Goal: Task Accomplishment & Management: Manage account settings

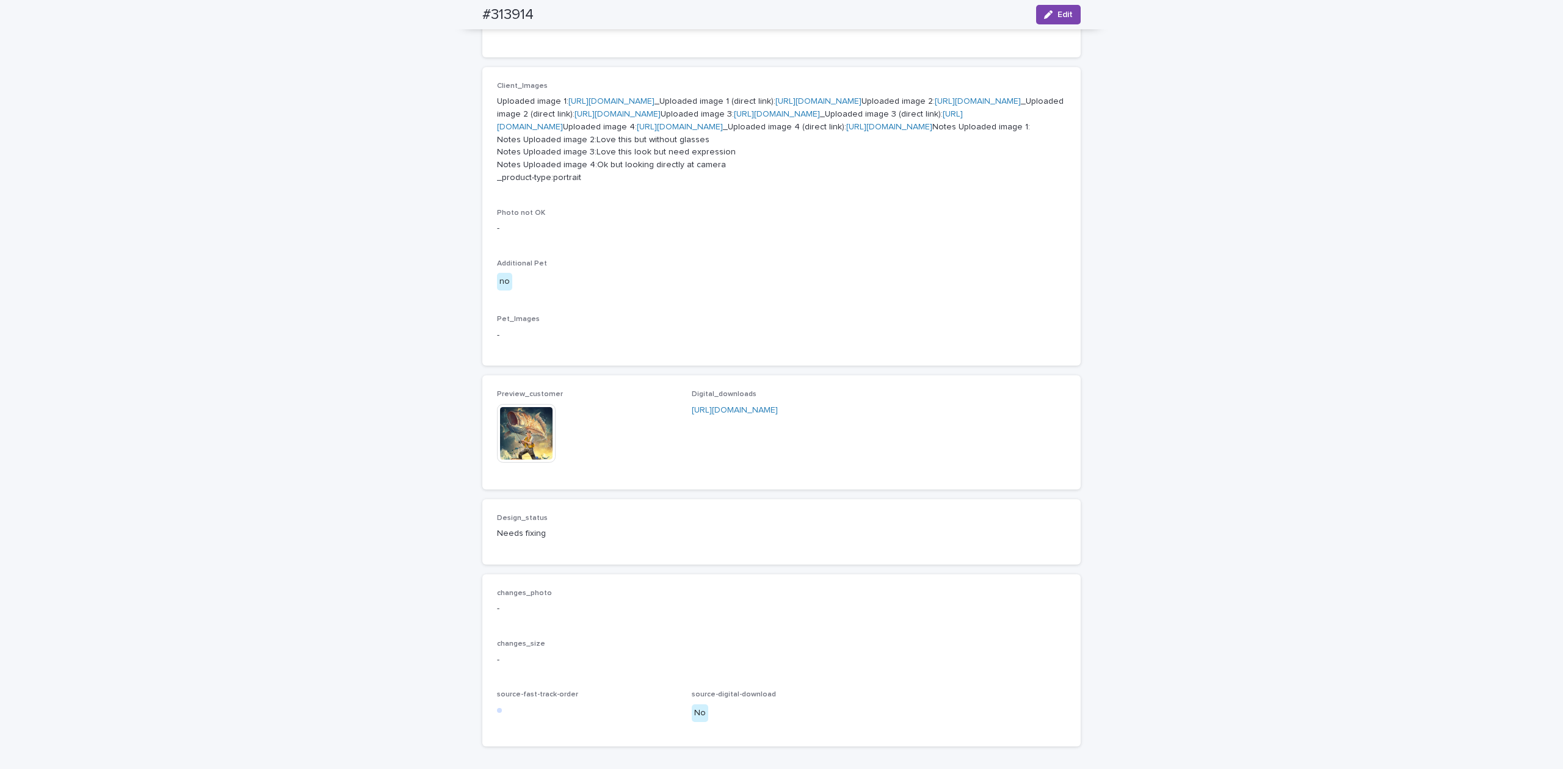
scroll to position [799, 0]
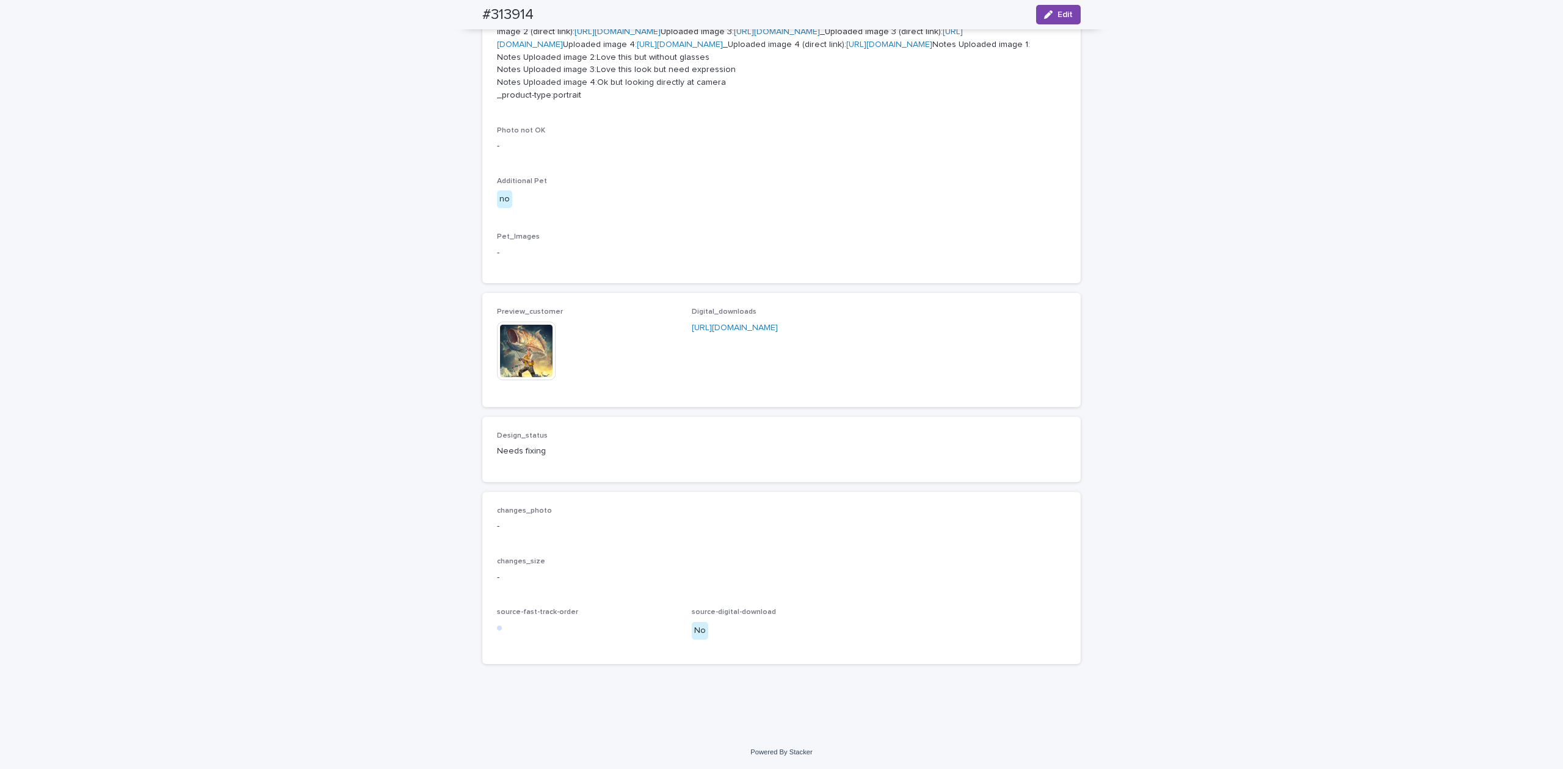
click at [513, 357] on img at bounding box center [526, 351] width 59 height 59
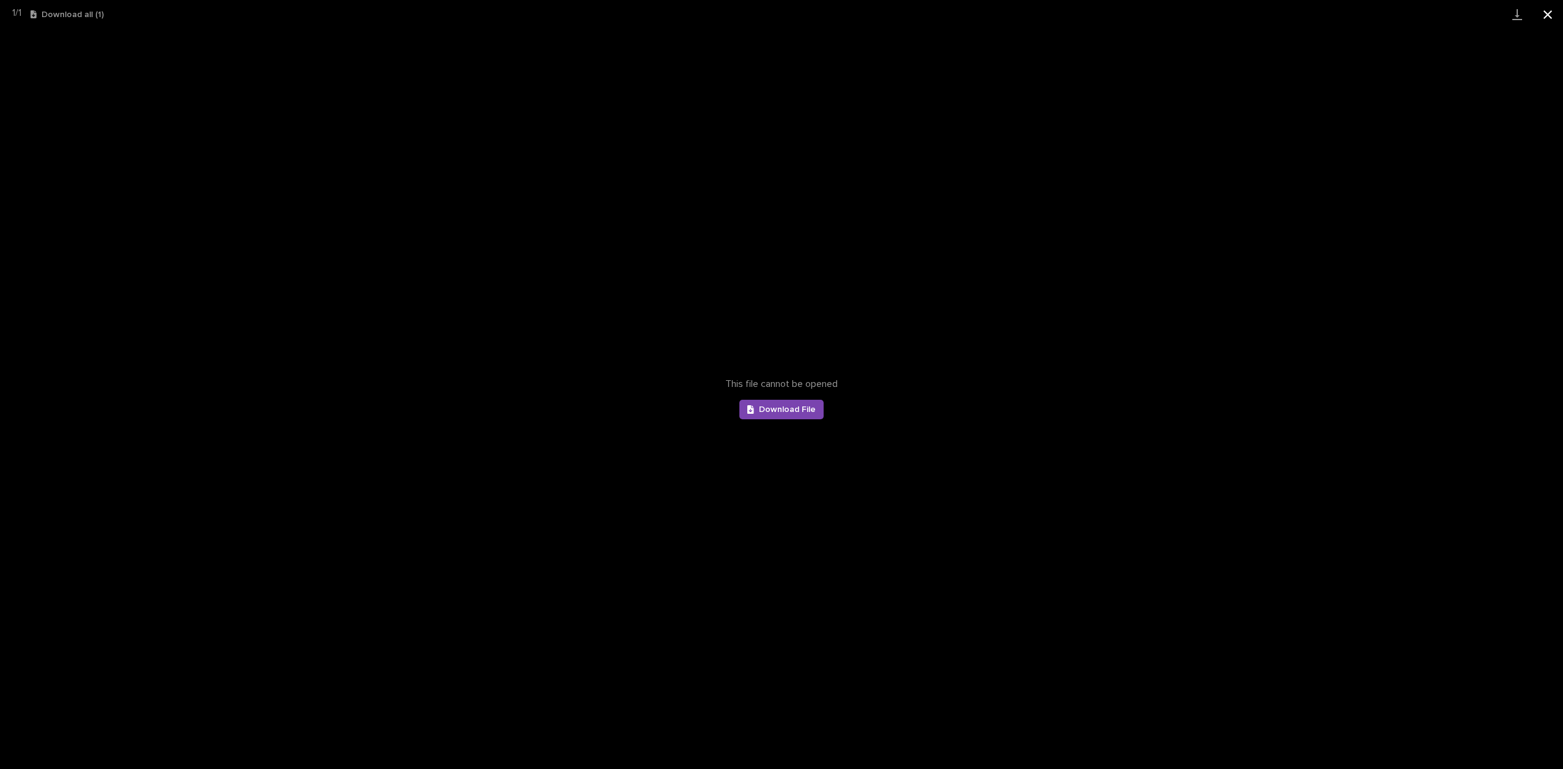
click at [1172, 21] on button "Close gallery" at bounding box center [1547, 14] width 31 height 29
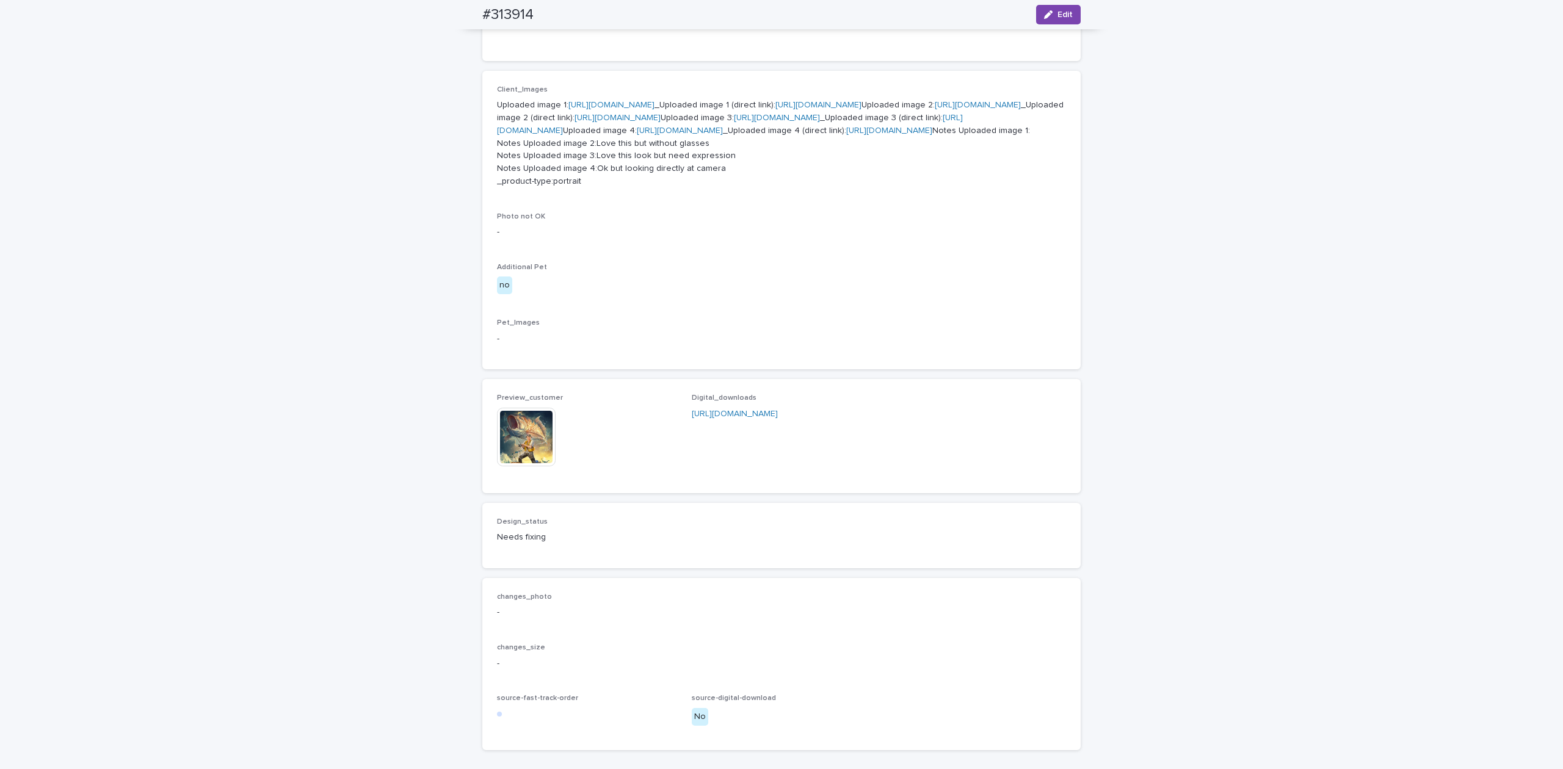
scroll to position [311, 0]
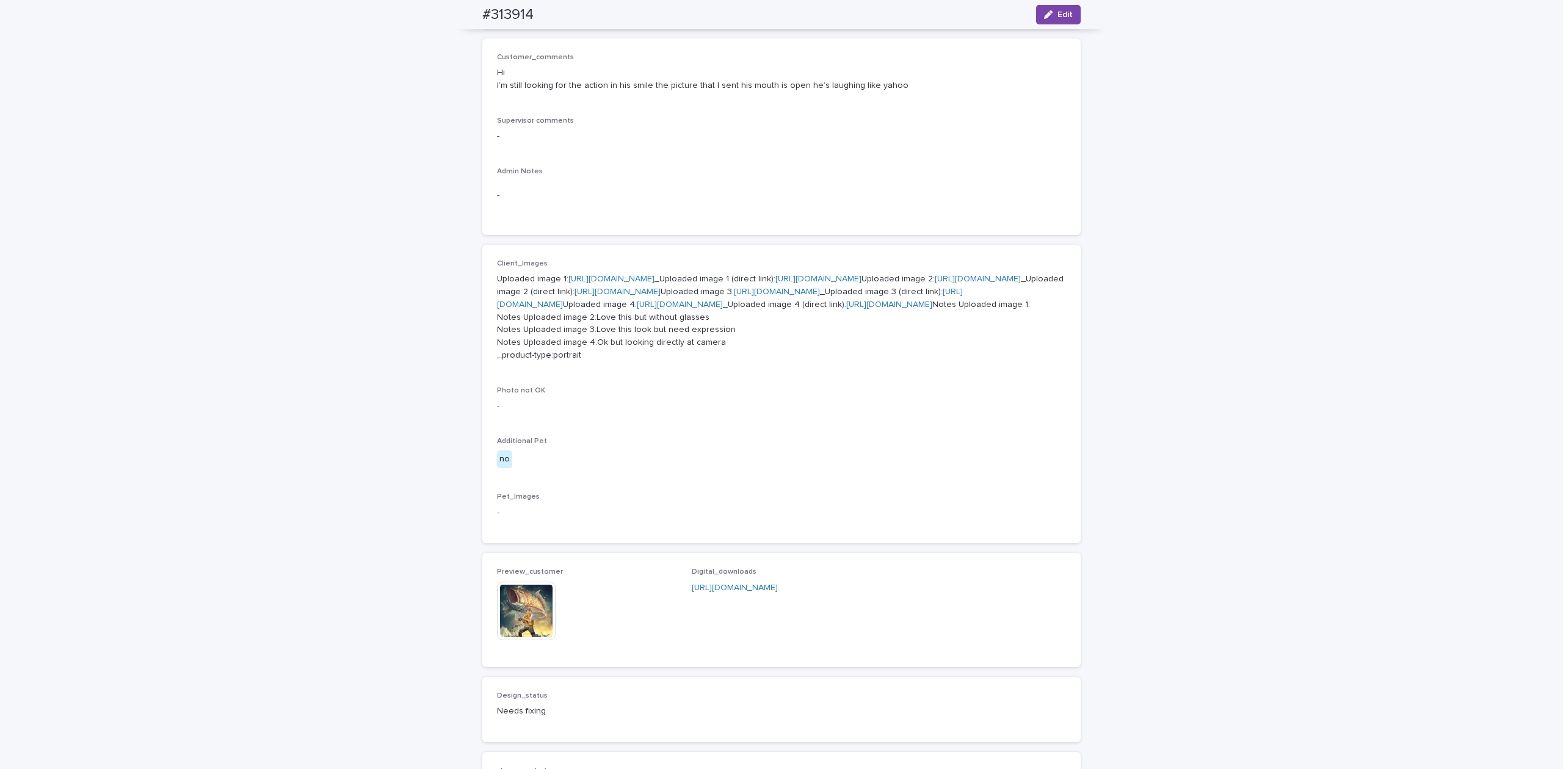
click at [846, 309] on link "https://files.getuploadkit.com/e11cfb23-3d37-4f5e-b252-d52a065c0f83/2c04e388-1e…" at bounding box center [889, 304] width 86 height 9
drag, startPoint x: 501, startPoint y: 17, endPoint x: 532, endPoint y: 21, distance: 32.0
click at [543, 20] on div "#313914 Edit" at bounding box center [781, 14] width 657 height 29
copy h2 "#313914"
click at [1051, 10] on button "Edit" at bounding box center [1058, 15] width 45 height 20
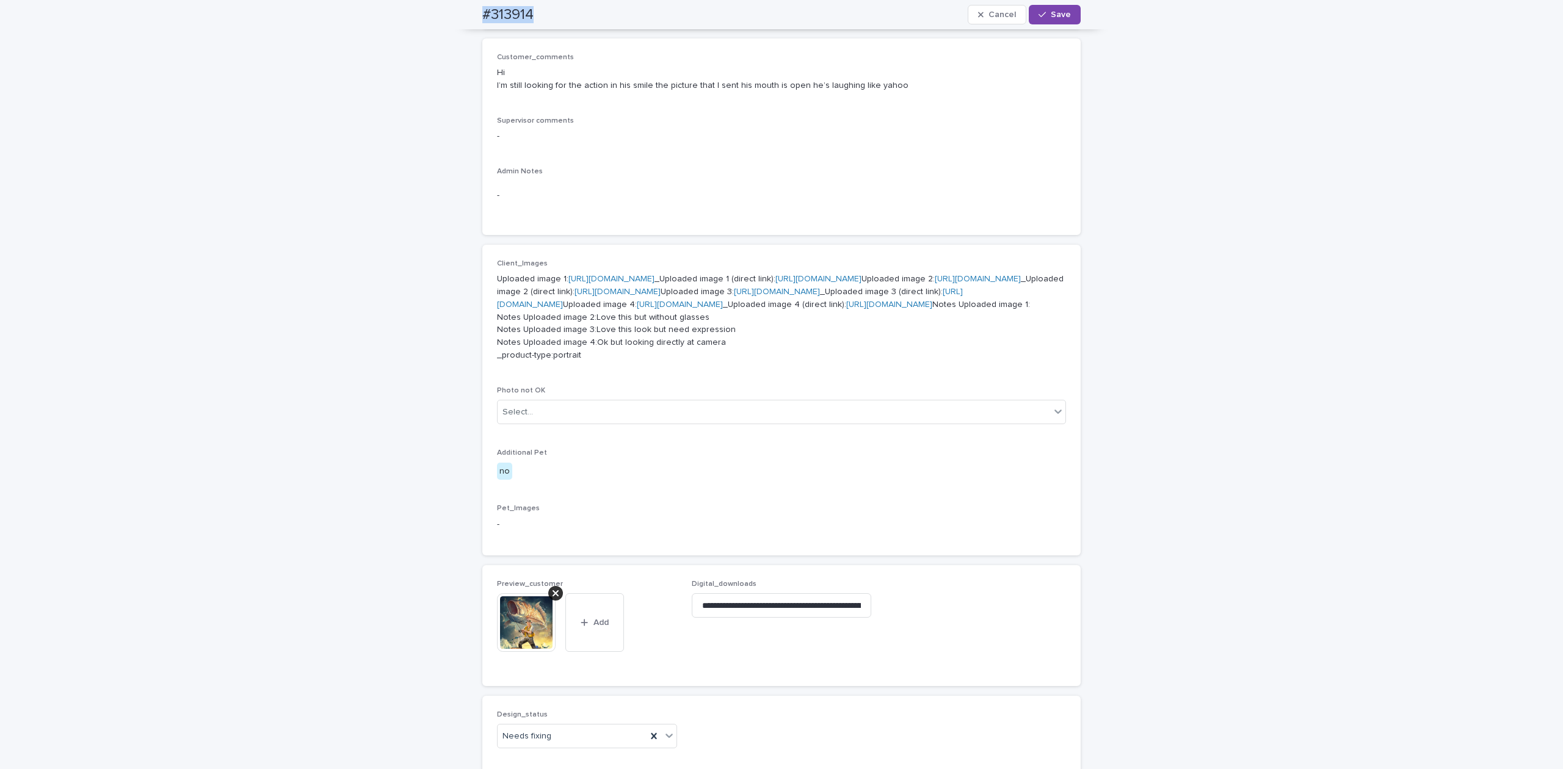
scroll to position [799, 0]
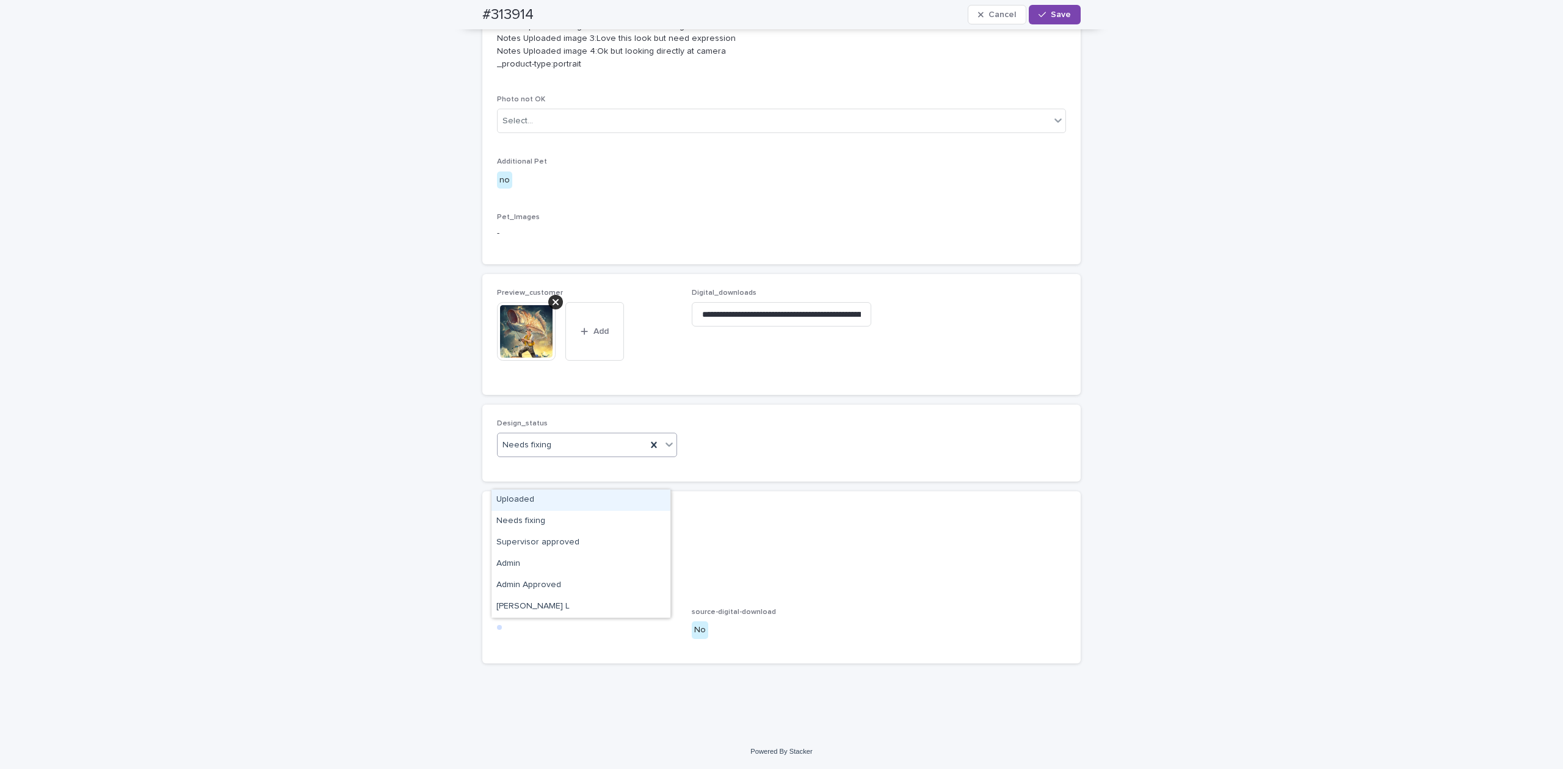
drag, startPoint x: 520, startPoint y: 466, endPoint x: 526, endPoint y: 490, distance: 23.8
click at [520, 455] on div "Needs fixing" at bounding box center [572, 445] width 149 height 20
drag, startPoint x: 532, startPoint y: 497, endPoint x: 562, endPoint y: 430, distance: 73.3
click at [533, 494] on div "Uploaded" at bounding box center [580, 500] width 179 height 21
click at [553, 310] on div at bounding box center [555, 302] width 15 height 15
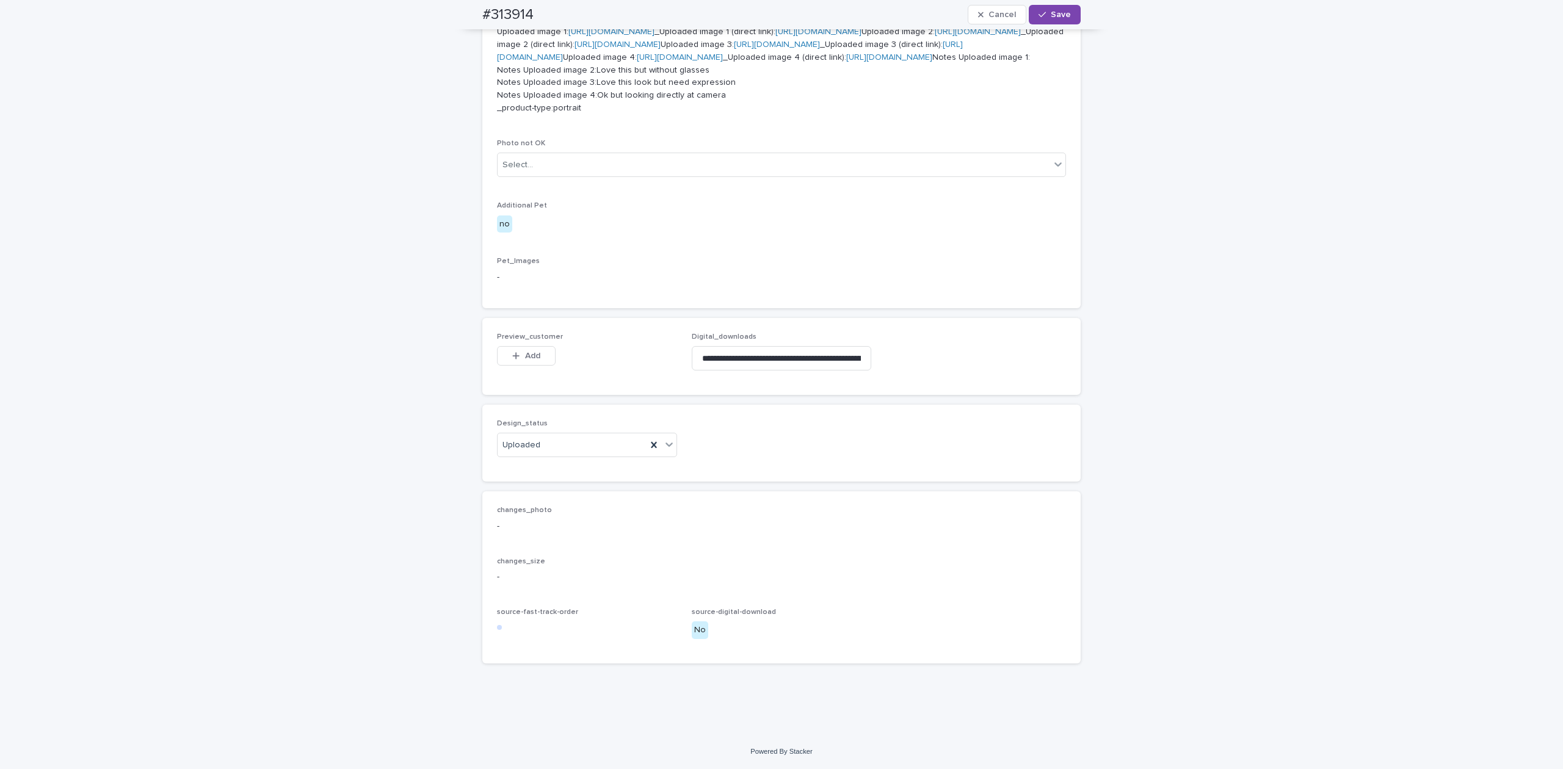
scroll to position [787, 0]
click at [530, 357] on span "Add" at bounding box center [532, 356] width 15 height 9
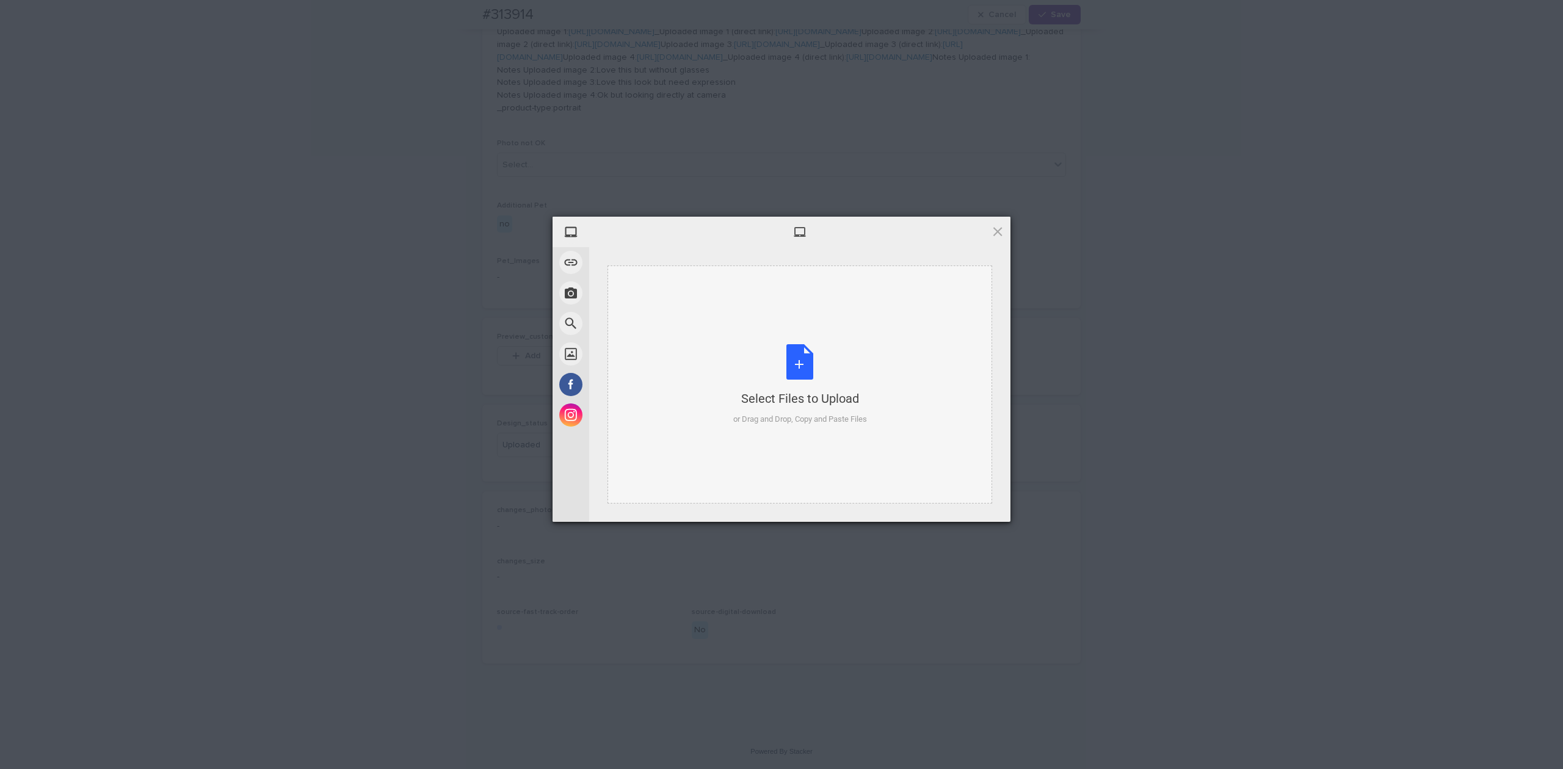
click at [866, 358] on div "Select Files to Upload or Drag and Drop, Copy and Paste Files" at bounding box center [800, 384] width 134 height 81
click at [967, 502] on span "Upload 1" at bounding box center [974, 506] width 24 height 9
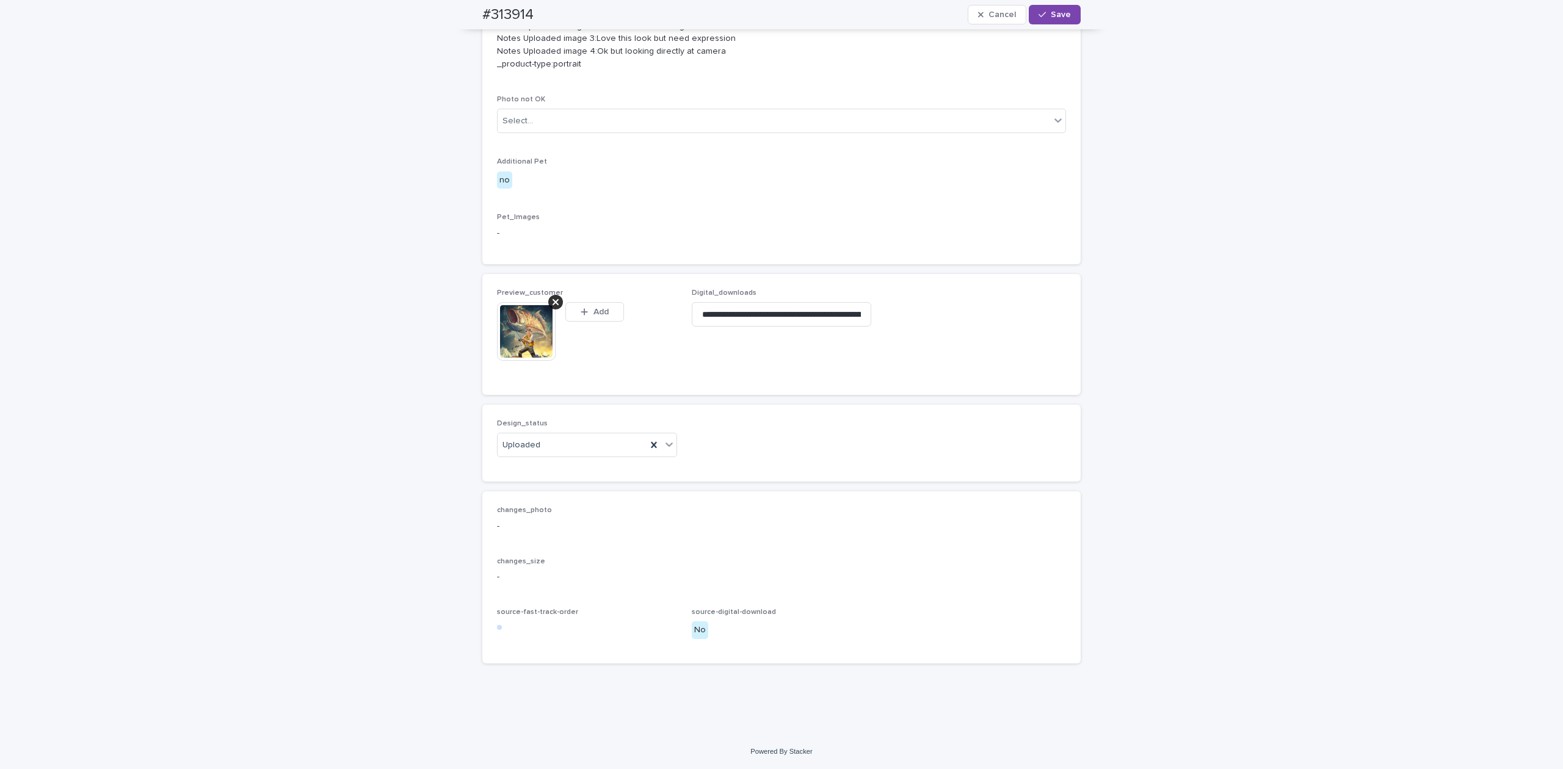
scroll to position [809, 0]
click at [1059, 11] on span "Save" at bounding box center [1061, 14] width 20 height 9
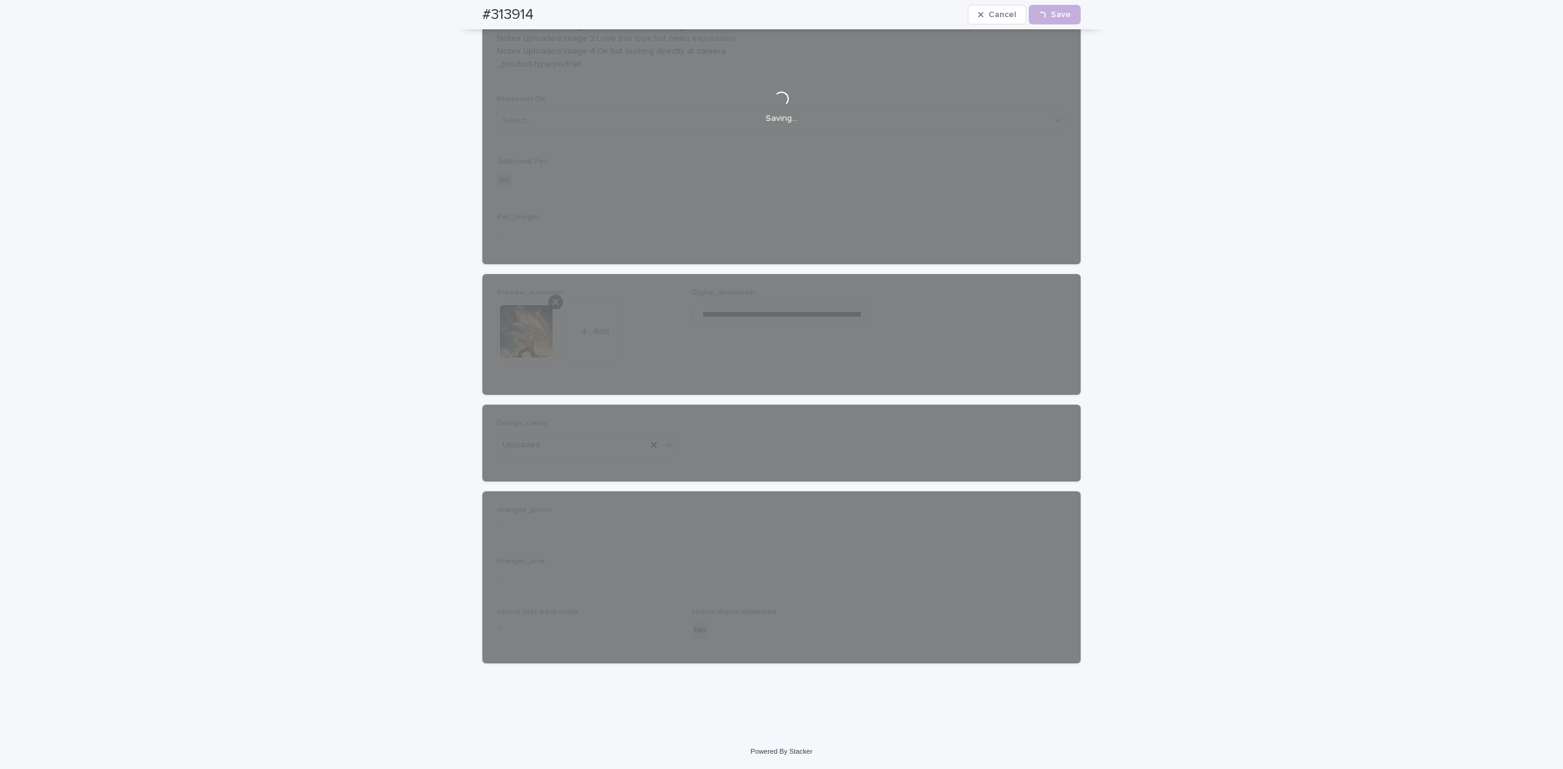
scroll to position [794, 0]
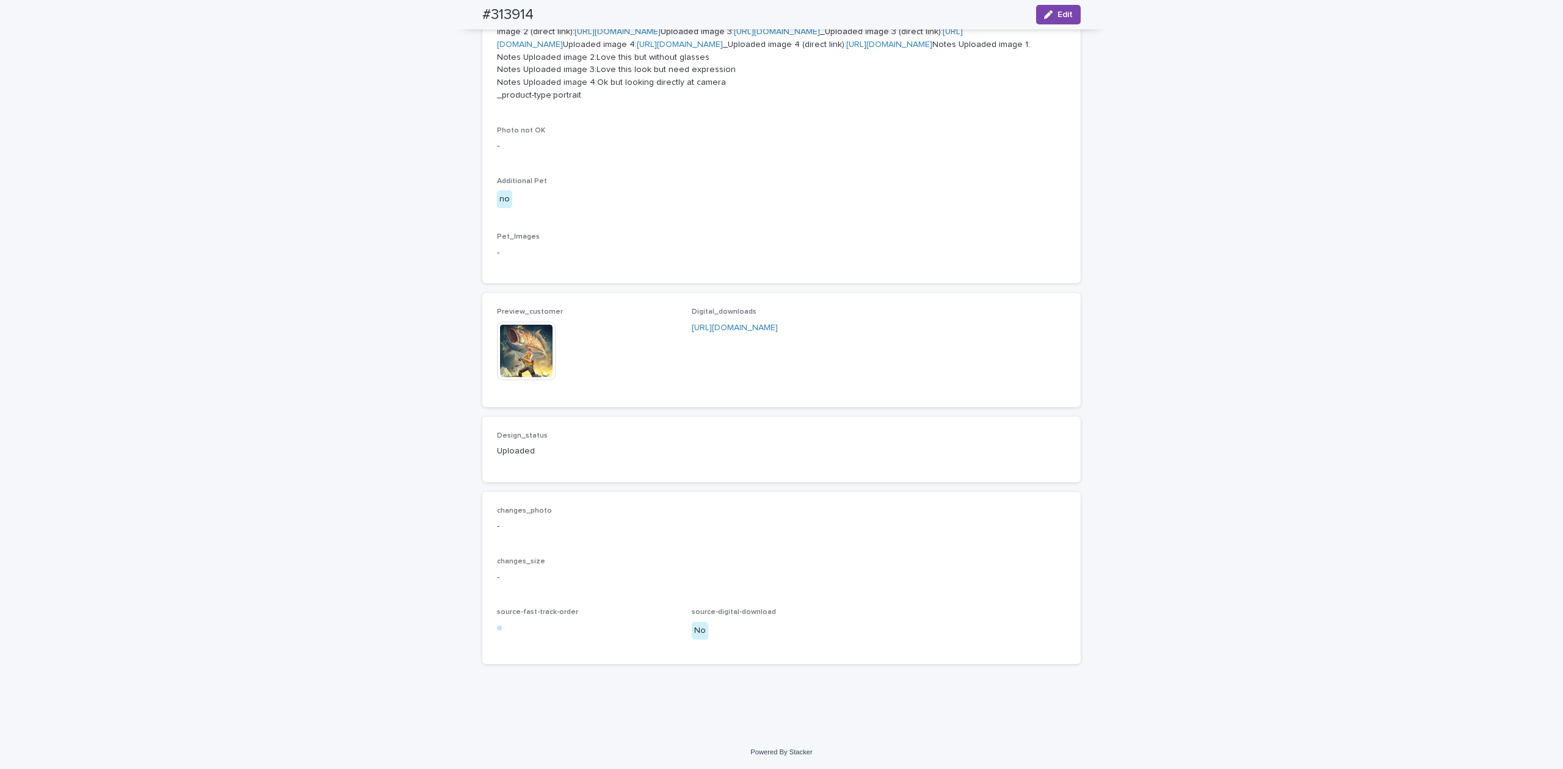
click at [524, 357] on img at bounding box center [526, 351] width 59 height 59
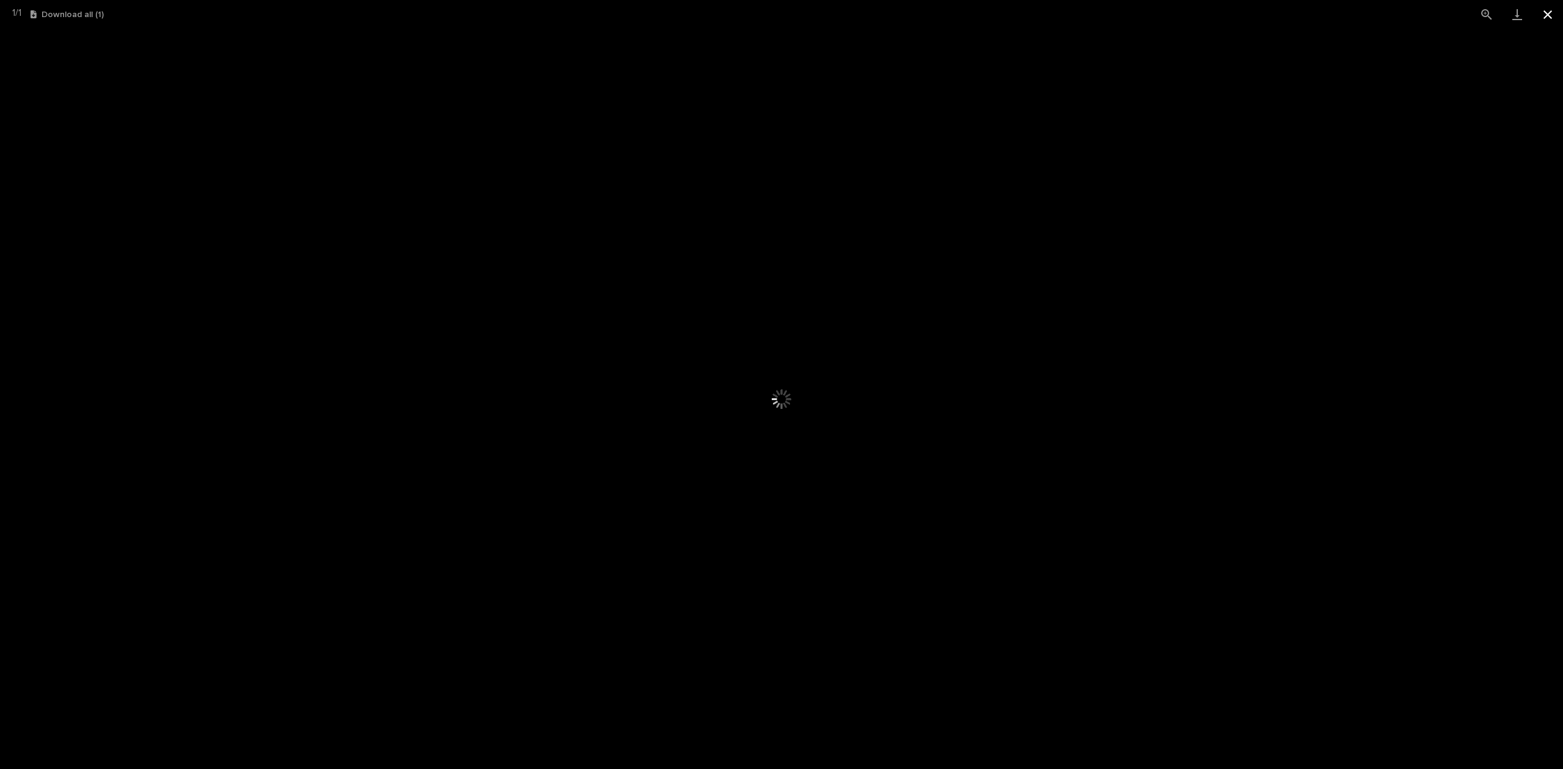
click at [1172, 10] on button "Close gallery" at bounding box center [1547, 14] width 31 height 29
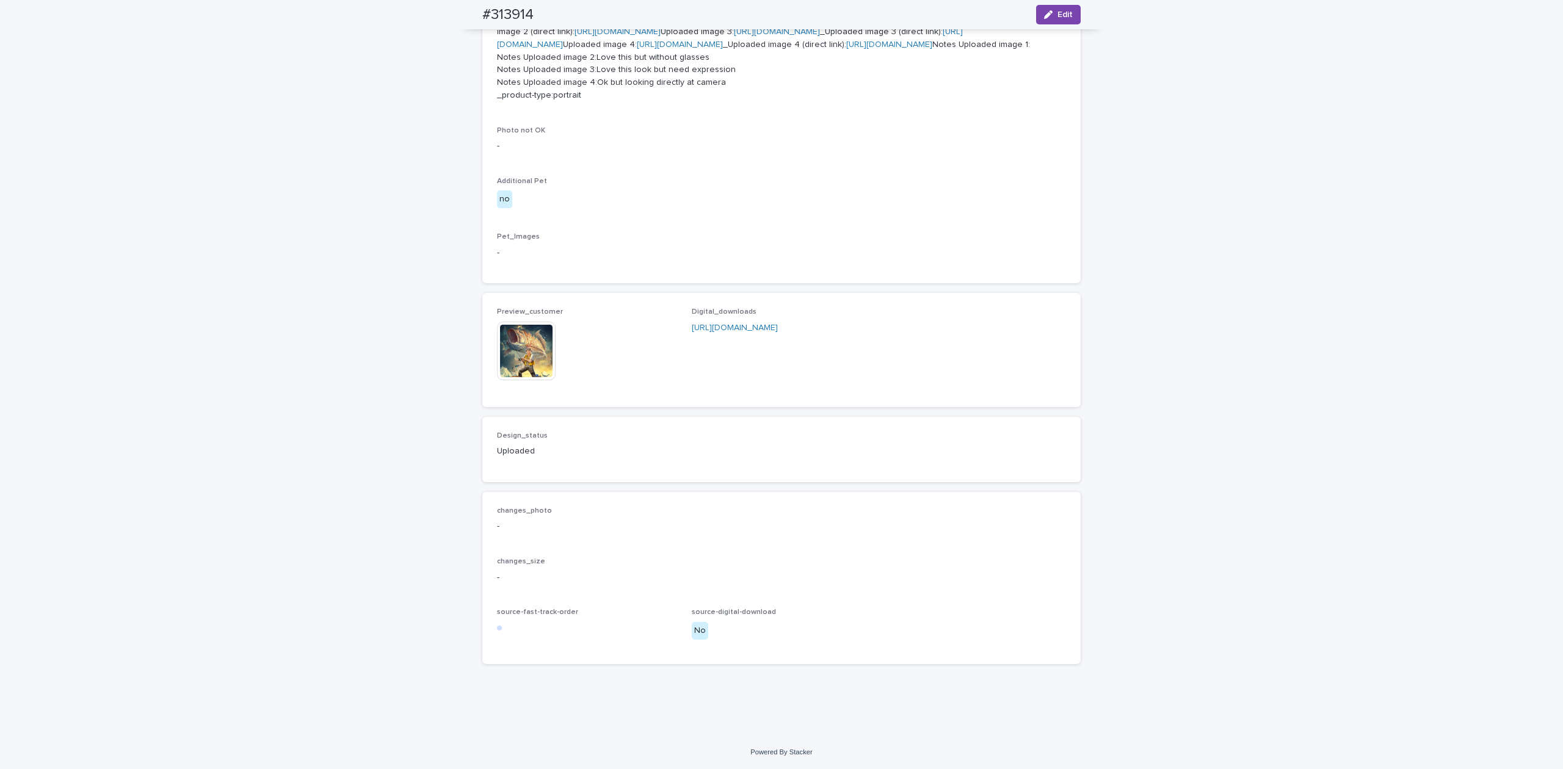
click at [535, 346] on img at bounding box center [526, 351] width 59 height 59
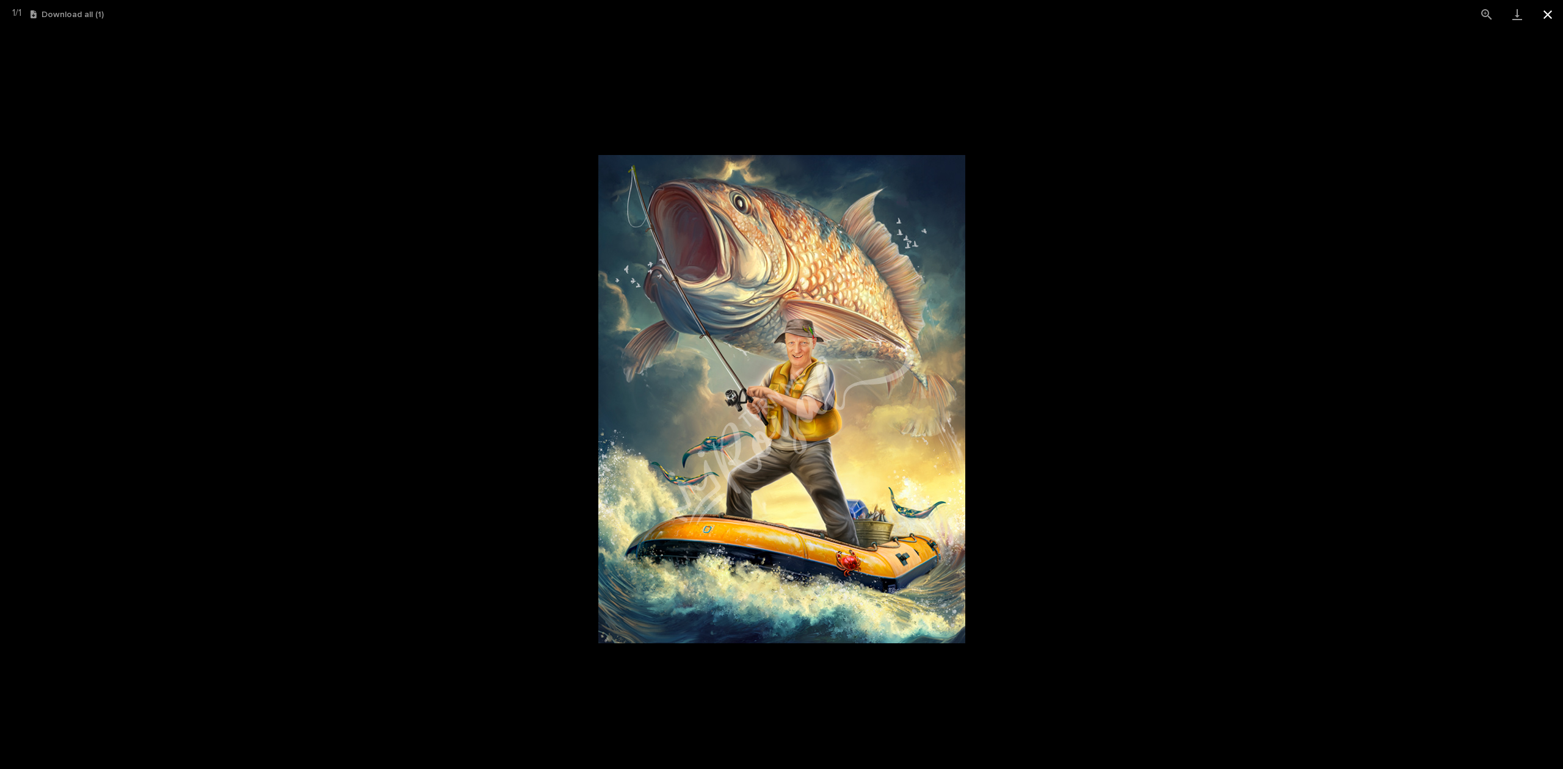
drag, startPoint x: 1545, startPoint y: 18, endPoint x: 1537, endPoint y: 20, distance: 7.6
click at [1172, 18] on button "Close gallery" at bounding box center [1547, 14] width 31 height 29
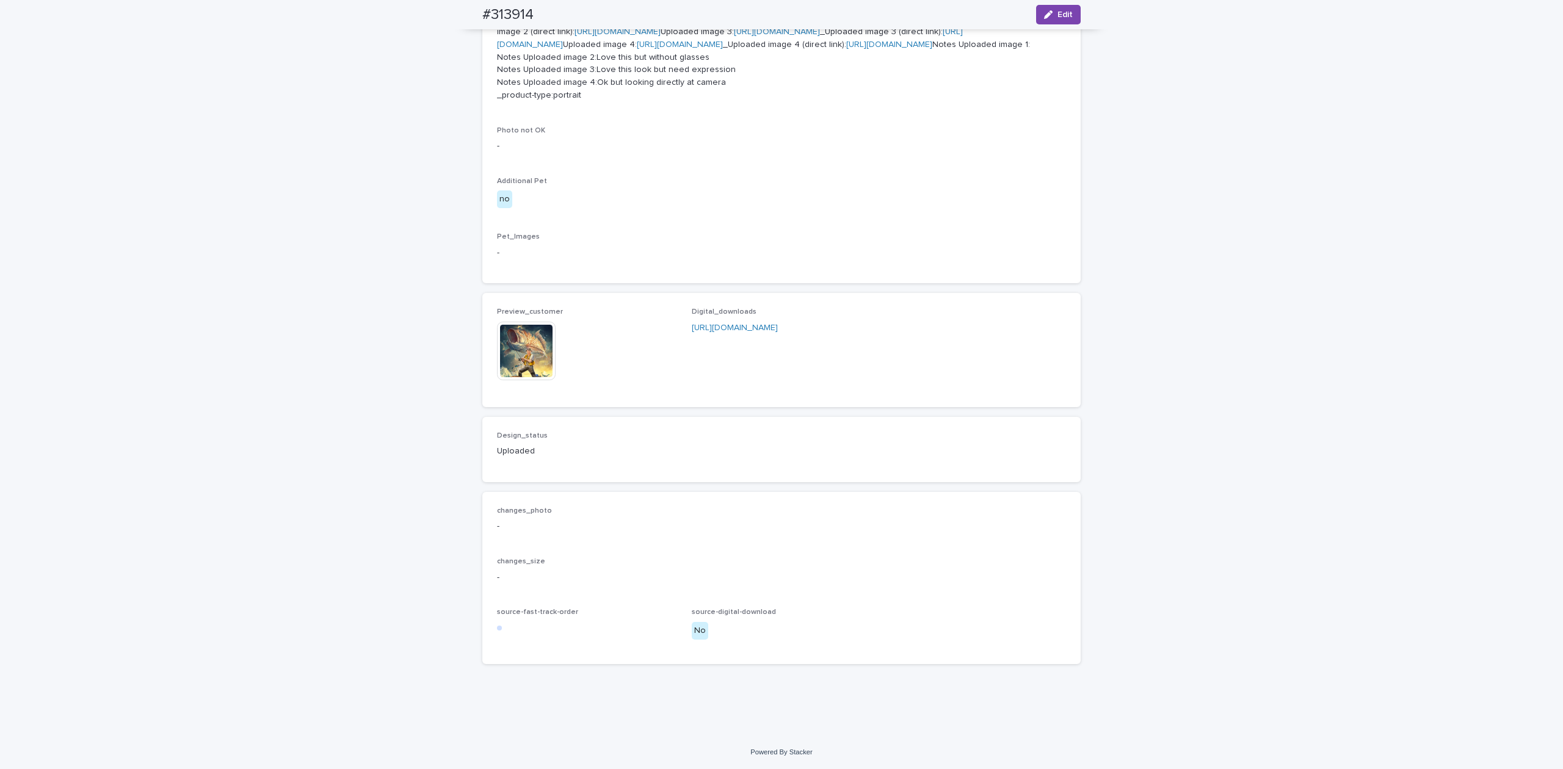
scroll to position [799, 0]
drag, startPoint x: 248, startPoint y: 198, endPoint x: 254, endPoint y: 187, distance: 12.6
click at [248, 195] on div "Loading... Saving… Loading... Saving… #313914 Edit #313914 Edit Sorry, there wa…" at bounding box center [781, 116] width 1563 height 1237
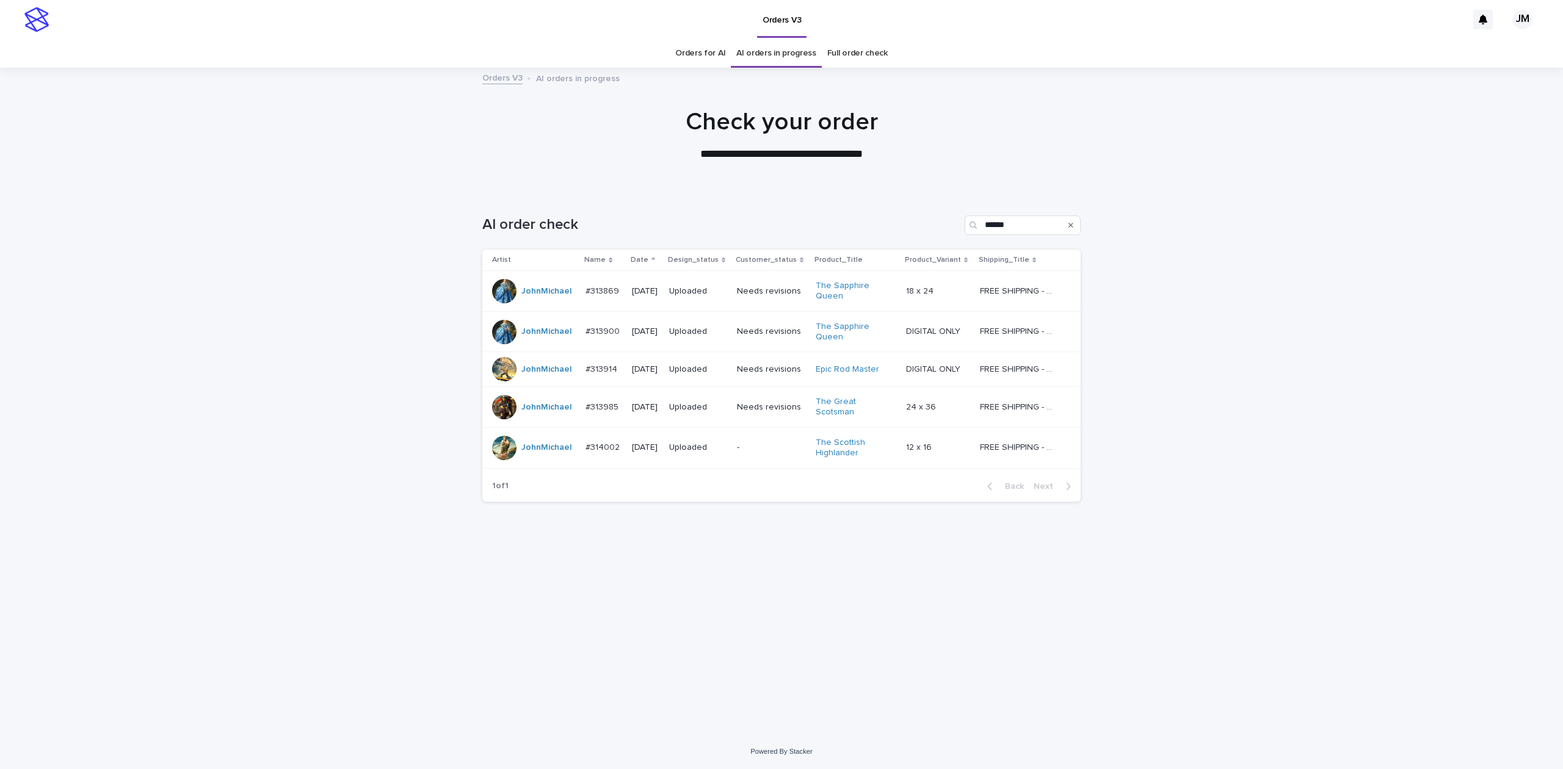
click at [707, 48] on link "Orders for AI" at bounding box center [700, 53] width 50 height 29
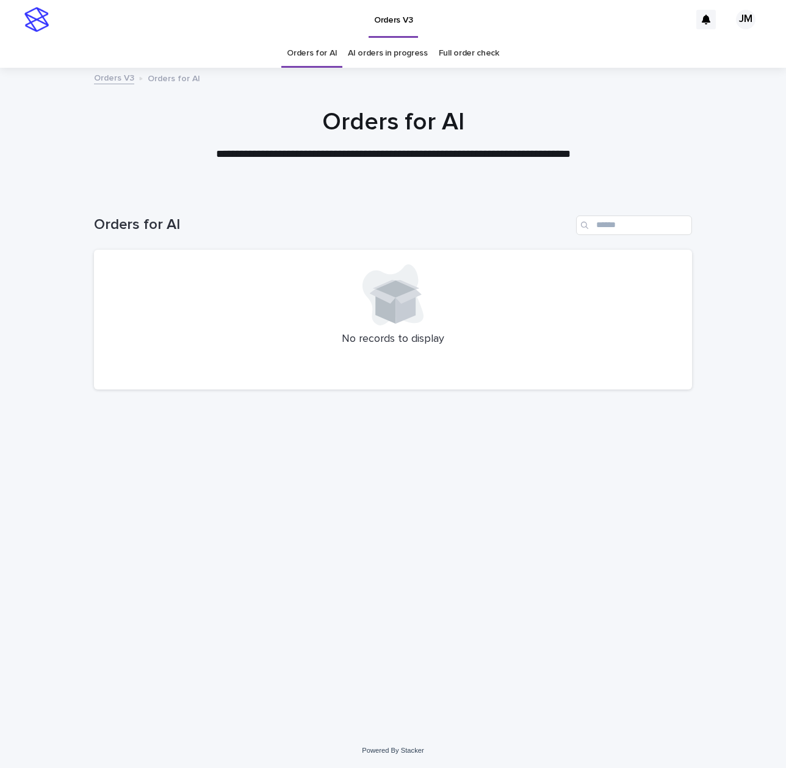
click at [394, 61] on link "AI orders in progress" at bounding box center [388, 53] width 80 height 29
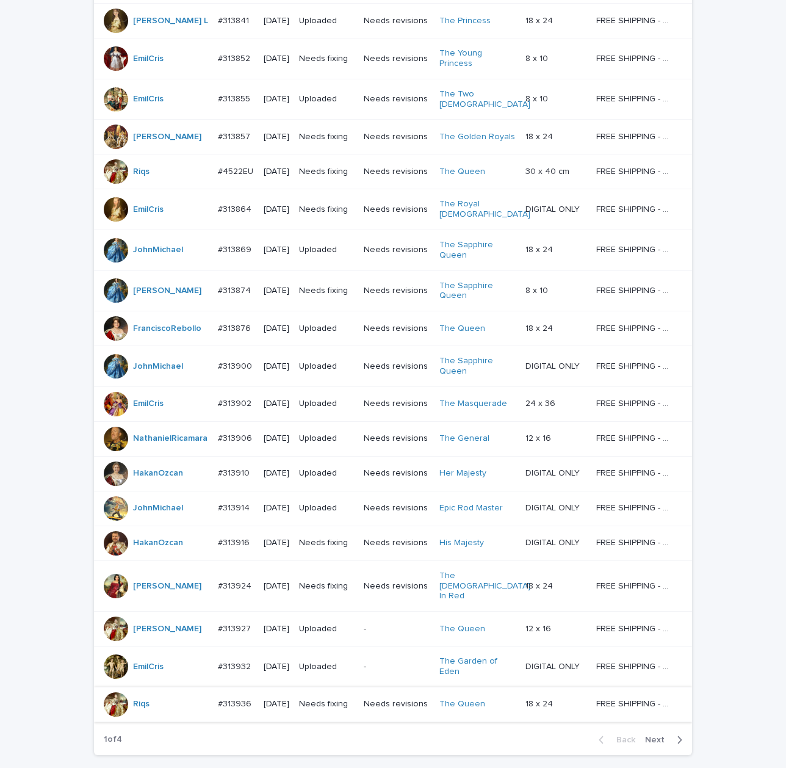
scroll to position [756, 0]
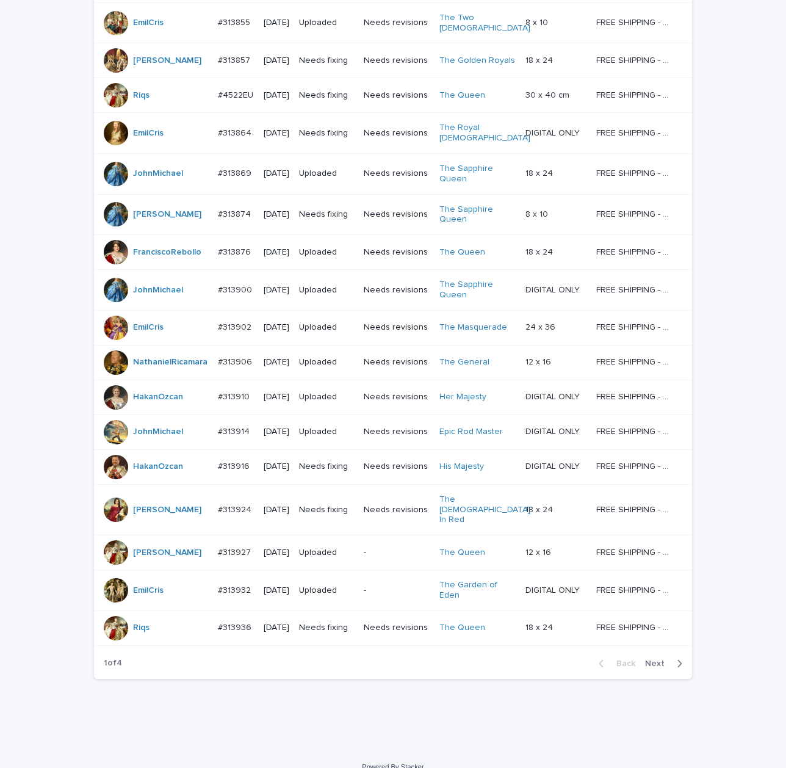
click at [662, 659] on span "Next" at bounding box center [658, 663] width 27 height 9
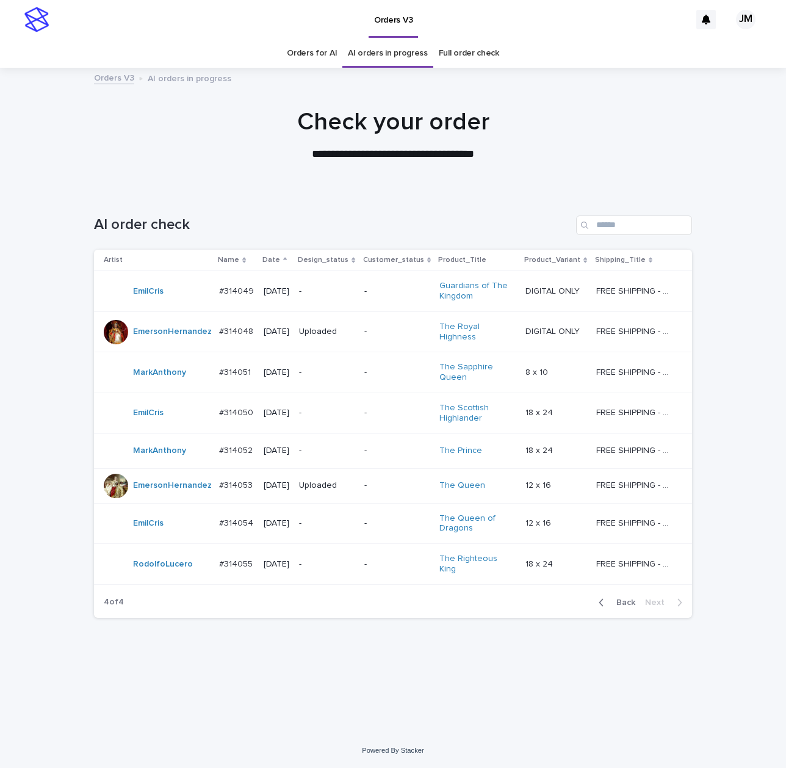
click at [384, 585] on td "-" at bounding box center [397, 564] width 75 height 41
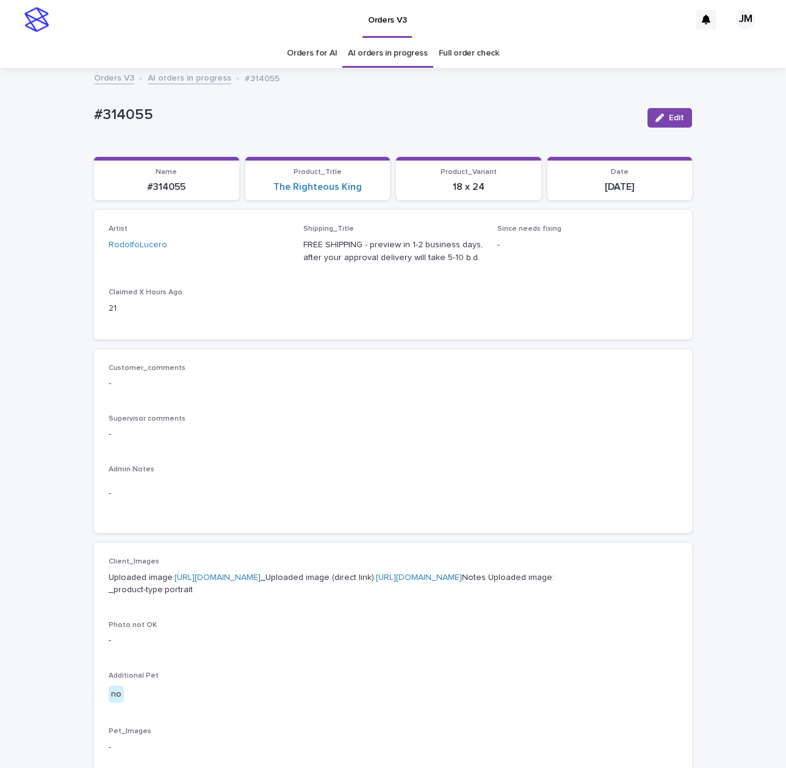
click at [300, 60] on link "Orders for AI" at bounding box center [312, 53] width 50 height 29
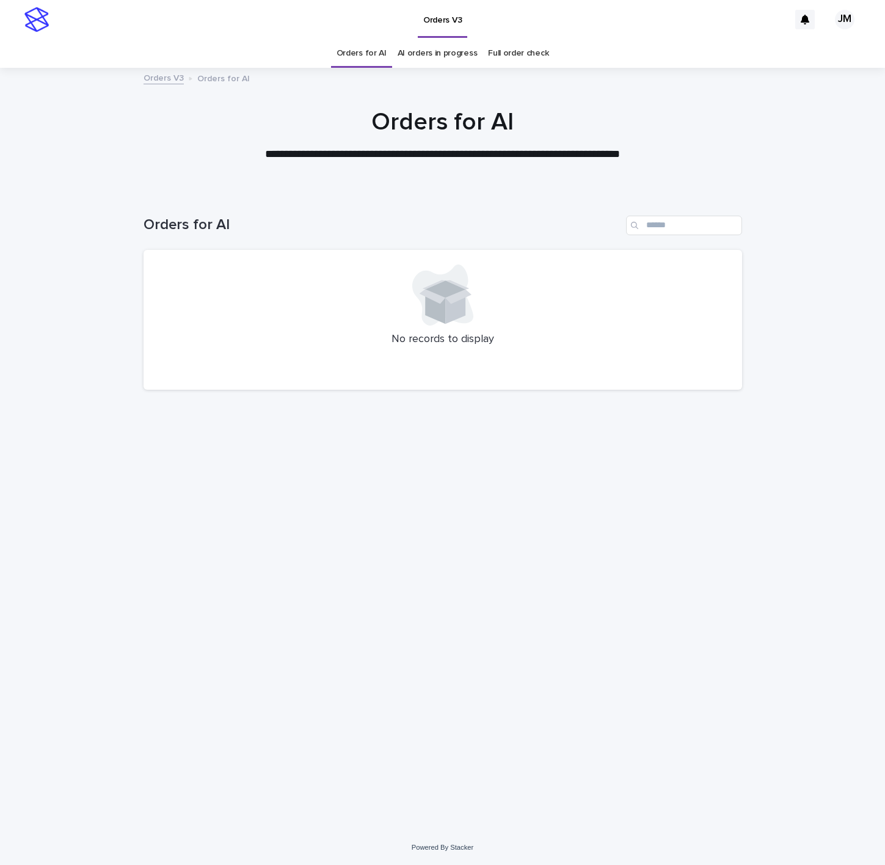
click at [255, 82] on div "**********" at bounding box center [442, 129] width 885 height 123
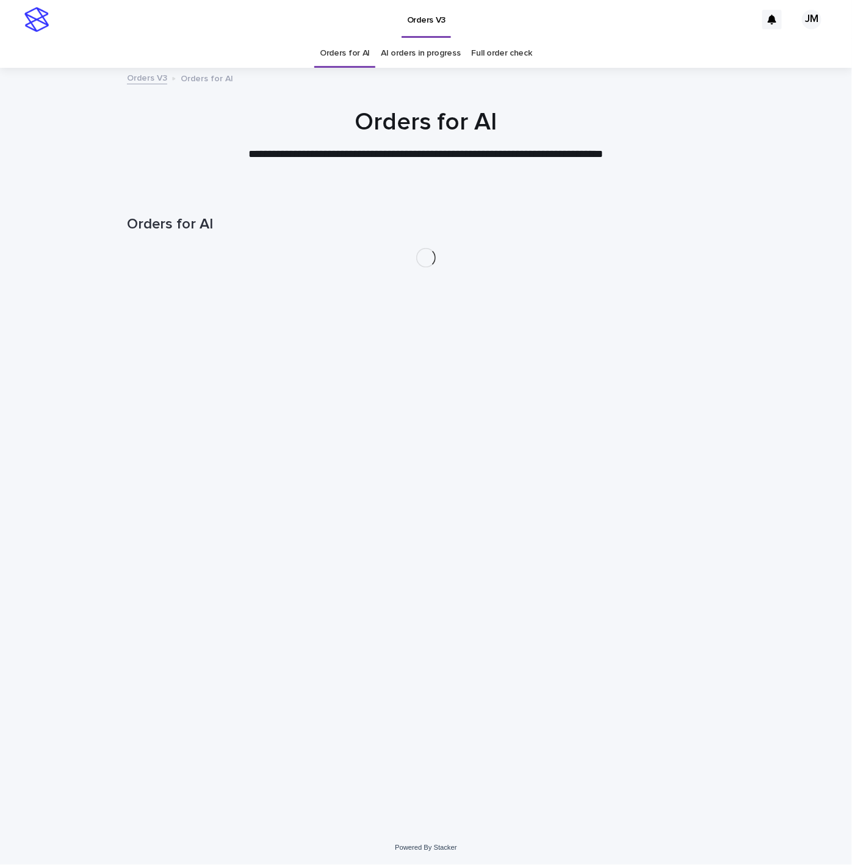
click at [429, 60] on link "AI orders in progress" at bounding box center [421, 53] width 80 height 29
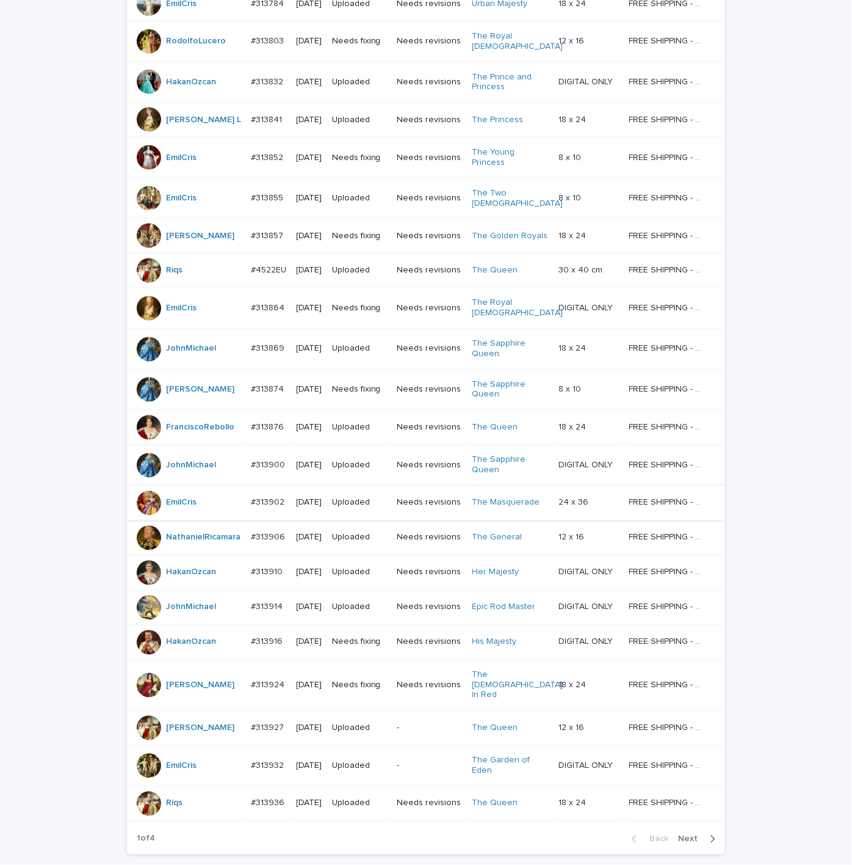
scroll to position [662, 0]
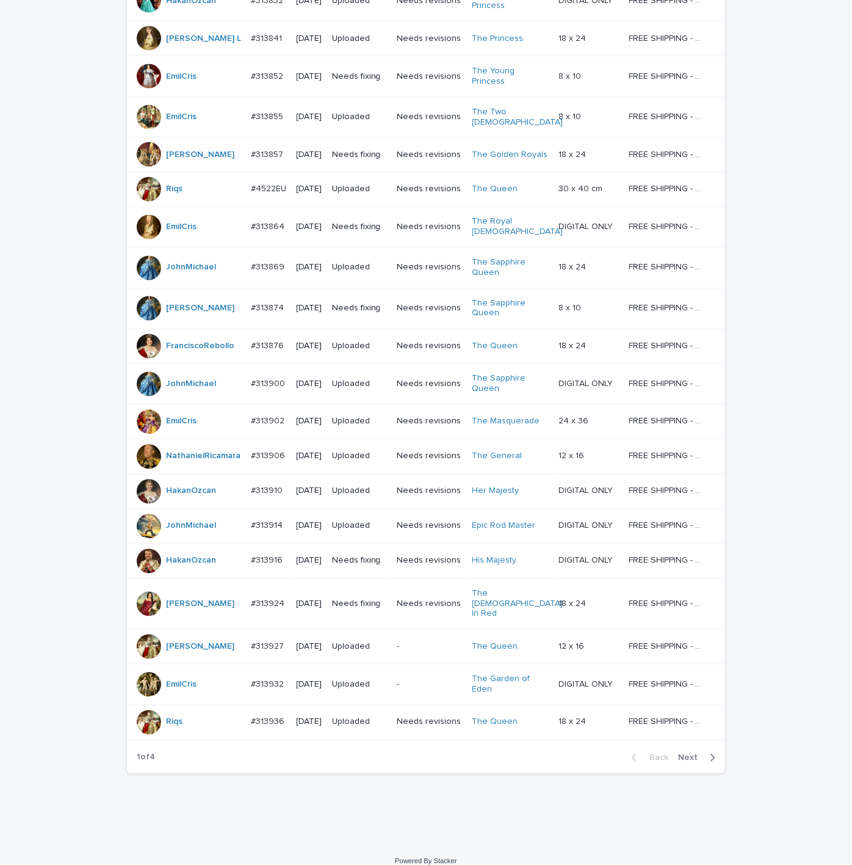
click at [689, 753] on span "Next" at bounding box center [691, 757] width 27 height 9
click at [687, 753] on span "Next" at bounding box center [691, 757] width 27 height 9
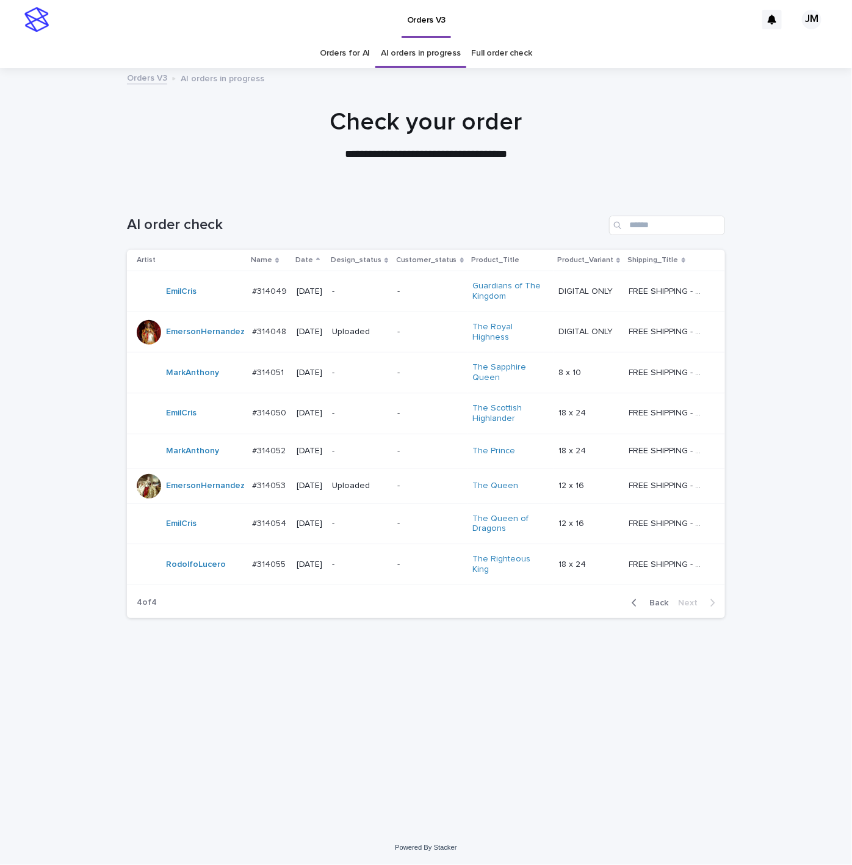
click at [356, 46] on link "Orders for AI" at bounding box center [345, 53] width 50 height 29
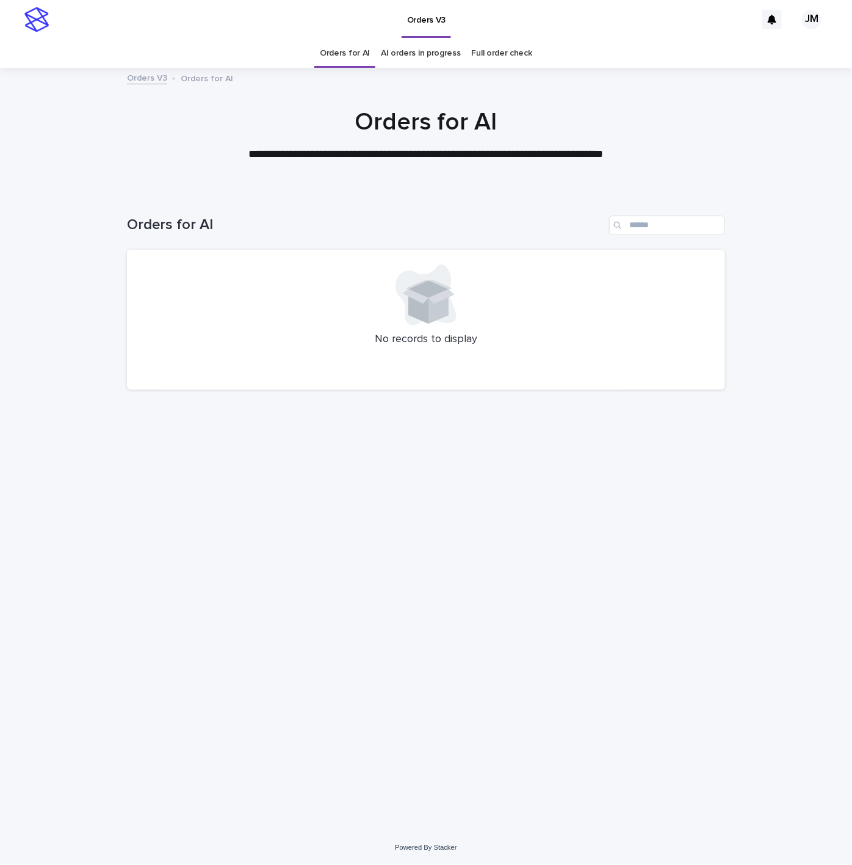
click at [493, 440] on div "Loading... Saving… Loading... Saving… Orders for AI No records to display" at bounding box center [426, 495] width 611 height 608
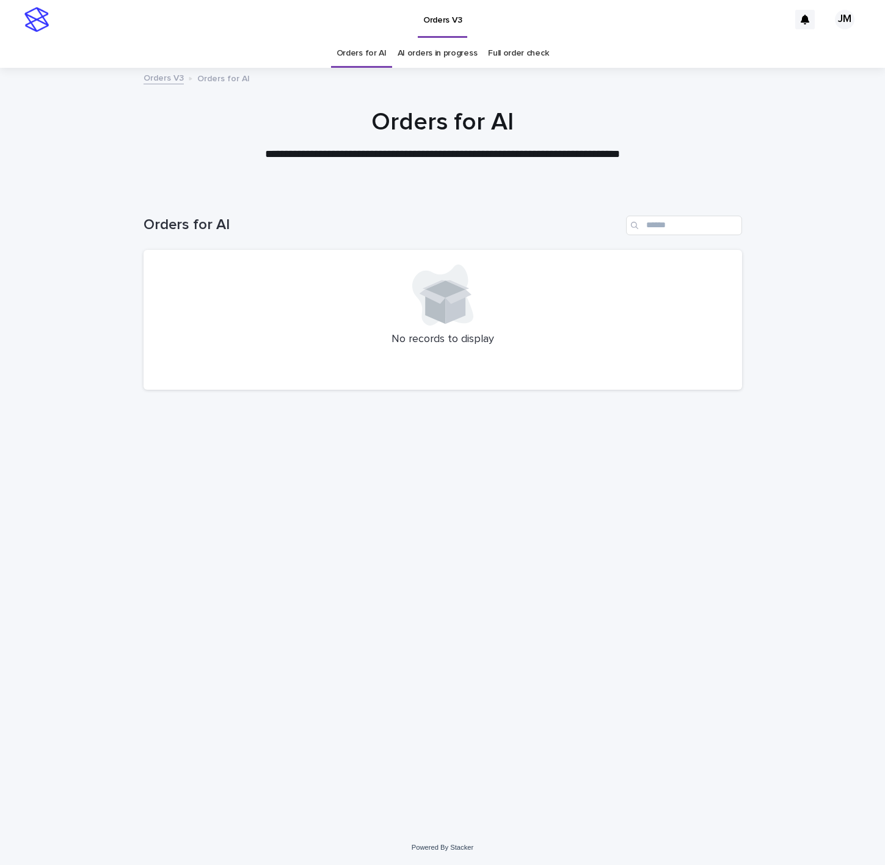
click at [261, 859] on div "**********" at bounding box center [442, 432] width 885 height 865
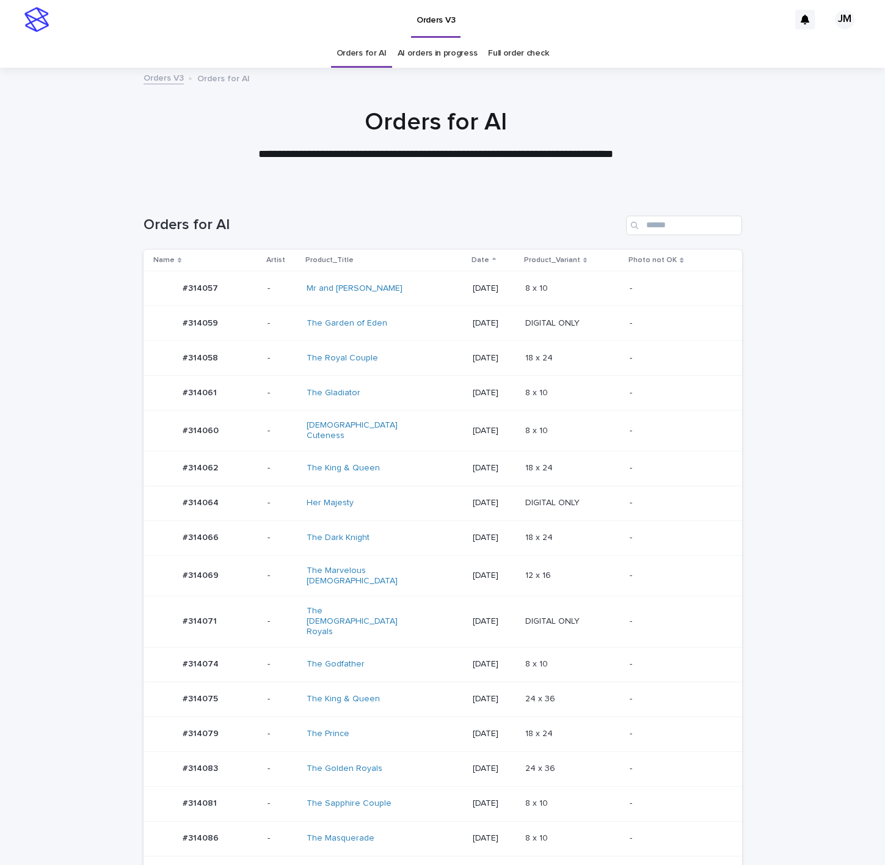
click at [391, 763] on div "The Golden Royals" at bounding box center [357, 768] width 102 height 10
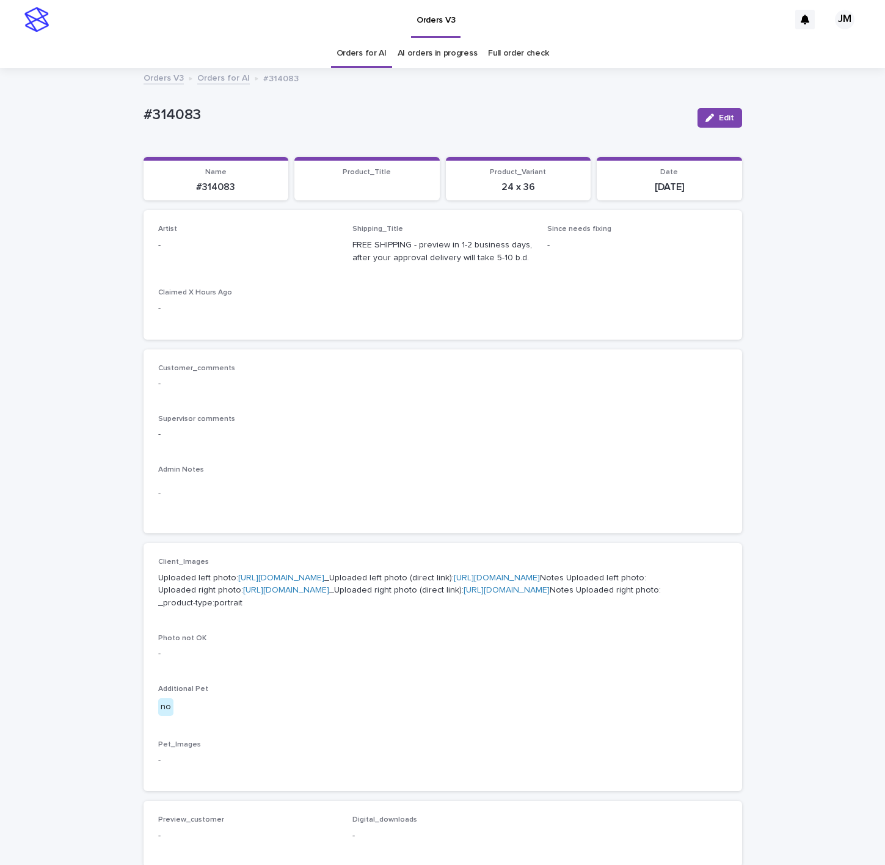
drag, startPoint x: 722, startPoint y: 116, endPoint x: 336, endPoint y: 223, distance: 400.5
click at [719, 116] on span "Edit" at bounding box center [726, 118] width 15 height 9
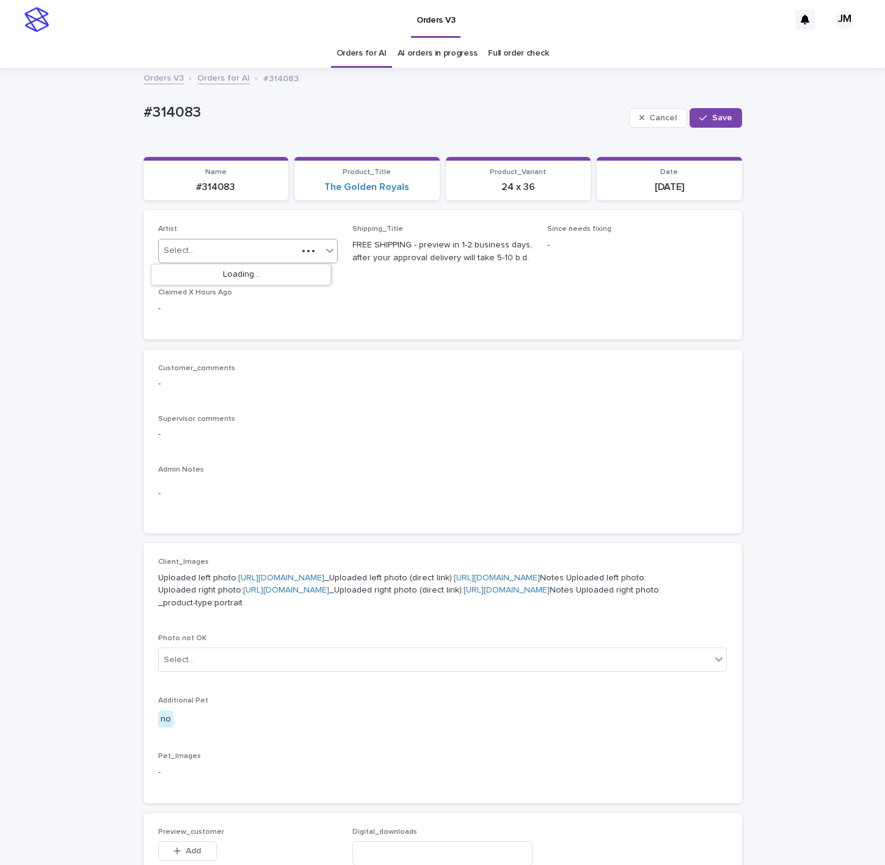
click at [161, 258] on div "Select..." at bounding box center [228, 251] width 139 height 20
type input "******"
click at [209, 275] on div "JohnMichael" at bounding box center [240, 274] width 179 height 21
click at [703, 119] on div "button" at bounding box center [705, 118] width 12 height 9
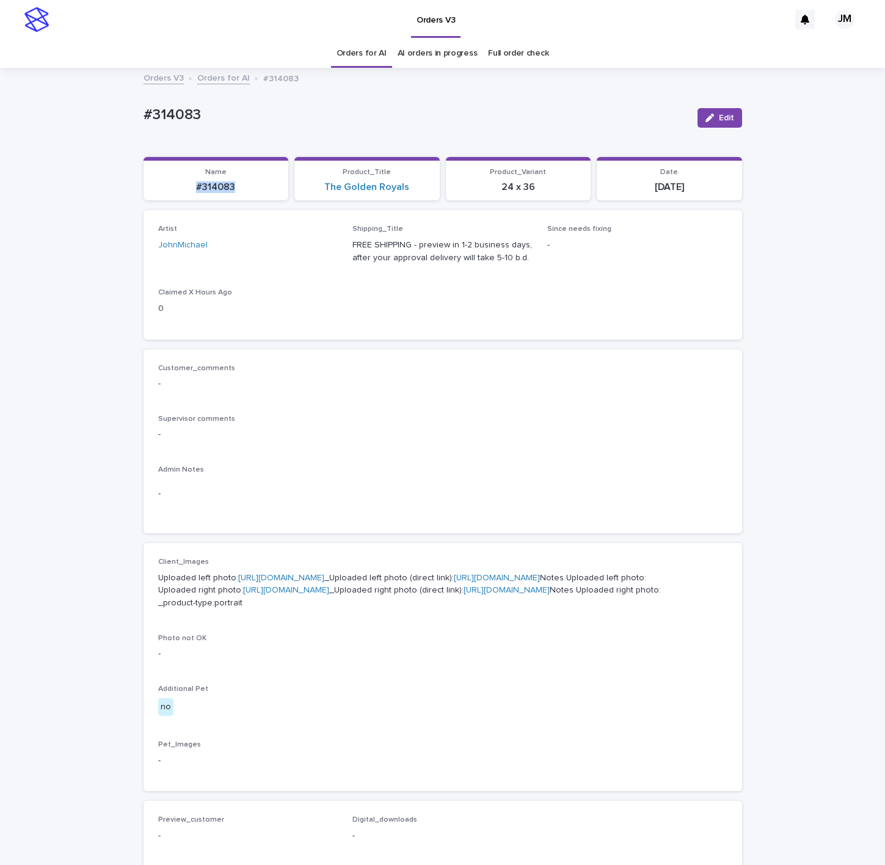
drag, startPoint x: 194, startPoint y: 187, endPoint x: 200, endPoint y: 181, distance: 8.2
click at [169, 187] on p "#314083" at bounding box center [216, 187] width 131 height 12
copy p "#314083"
click at [354, 59] on link "Orders for AI" at bounding box center [361, 53] width 50 height 29
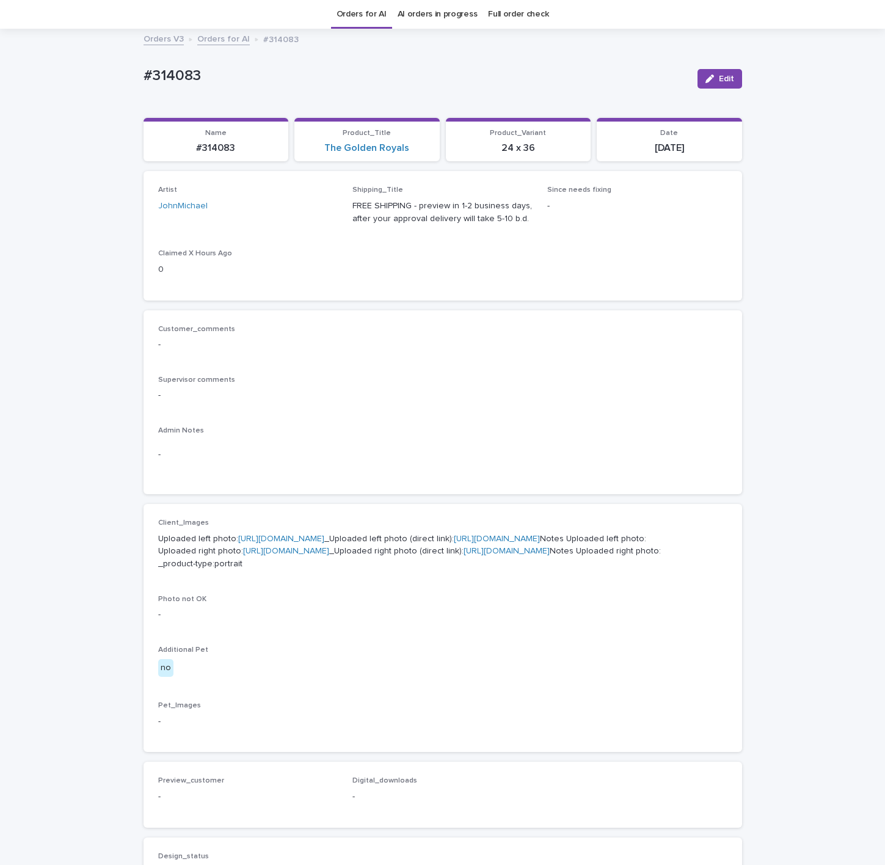
click at [454, 543] on link "https://files.getuploadkit.com/e11cfb23-3d37-4f5e-b252-d52a065c0f83/409ec266-54…" at bounding box center [497, 538] width 86 height 9
click at [463, 555] on link "https://files.getuploadkit.com/e11cfb23-3d37-4f5e-b252-d52a065c0f83/595dba4e-da…" at bounding box center [506, 550] width 86 height 9
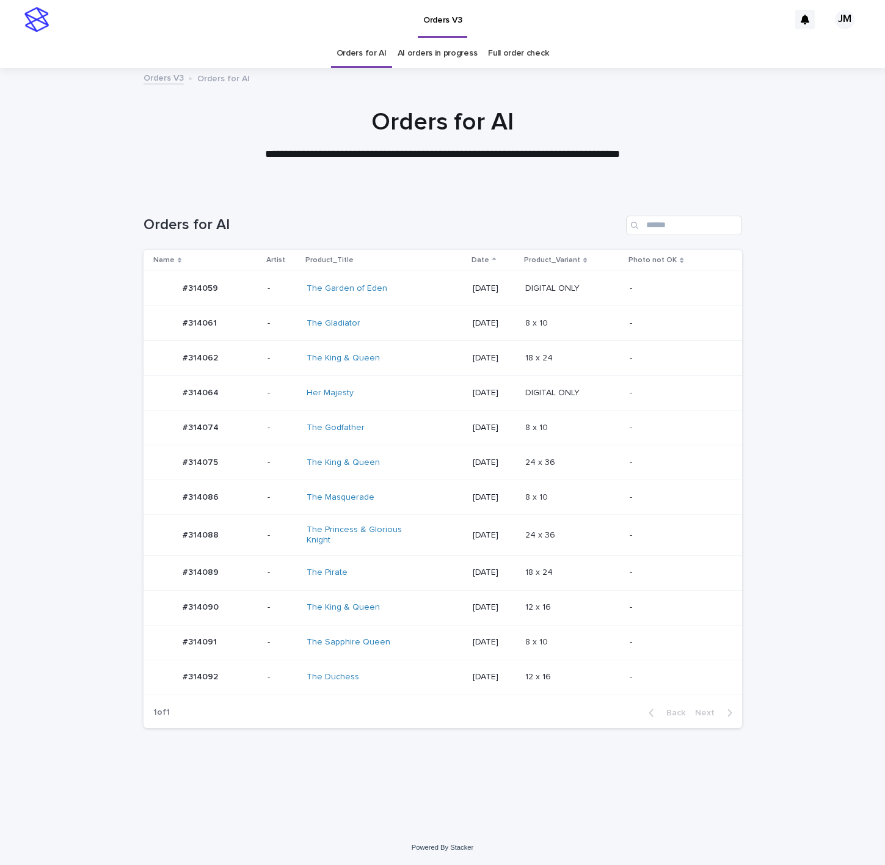
click at [418, 496] on div "The Masquerade" at bounding box center [384, 497] width 156 height 20
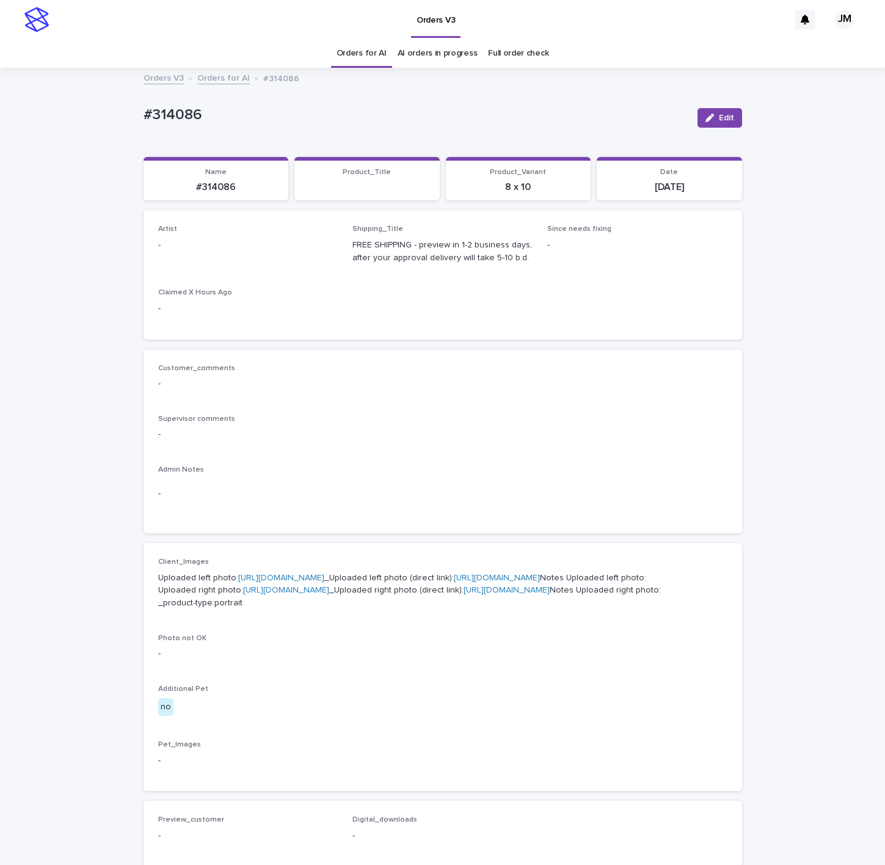
drag, startPoint x: 713, startPoint y: 116, endPoint x: 345, endPoint y: 242, distance: 388.7
click at [719, 116] on span "Edit" at bounding box center [726, 118] width 15 height 9
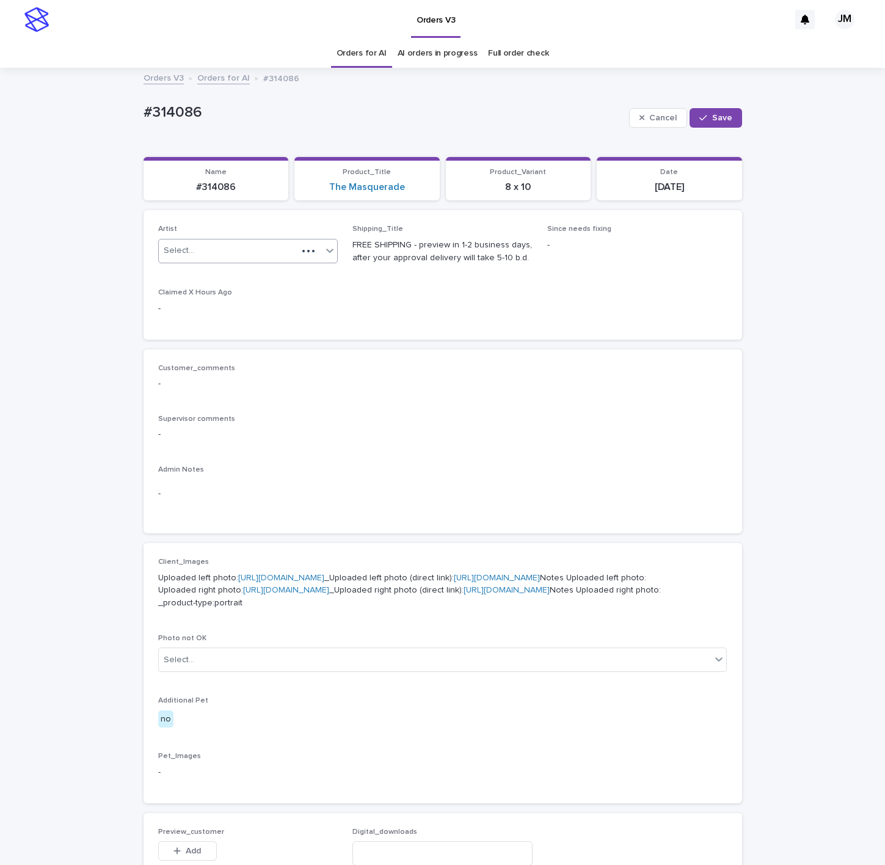
click at [266, 251] on div "Select..." at bounding box center [228, 251] width 139 height 20
type input "******"
click at [301, 277] on div "JohnMichael" at bounding box center [240, 274] width 179 height 21
click at [705, 117] on div "button" at bounding box center [705, 118] width 12 height 9
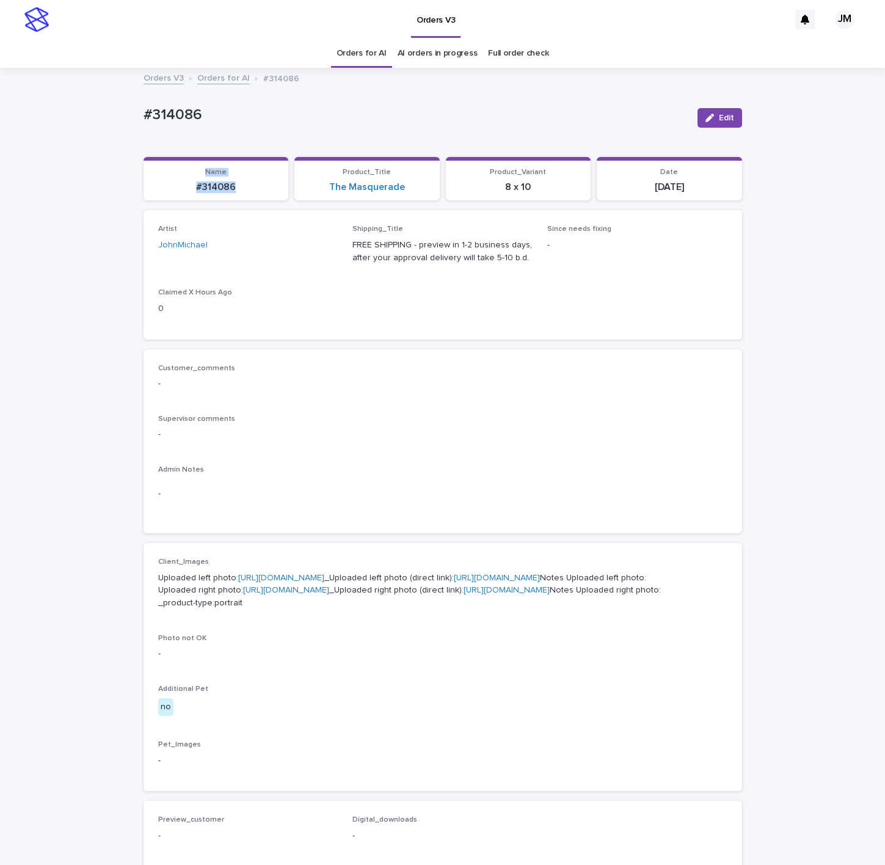
drag, startPoint x: 216, startPoint y: 183, endPoint x: 172, endPoint y: 176, distance: 44.5
click at [172, 176] on div "Name #314086" at bounding box center [216, 181] width 131 height 26
copy div "Name #314086"
click at [350, 53] on link "Orders for AI" at bounding box center [361, 53] width 50 height 29
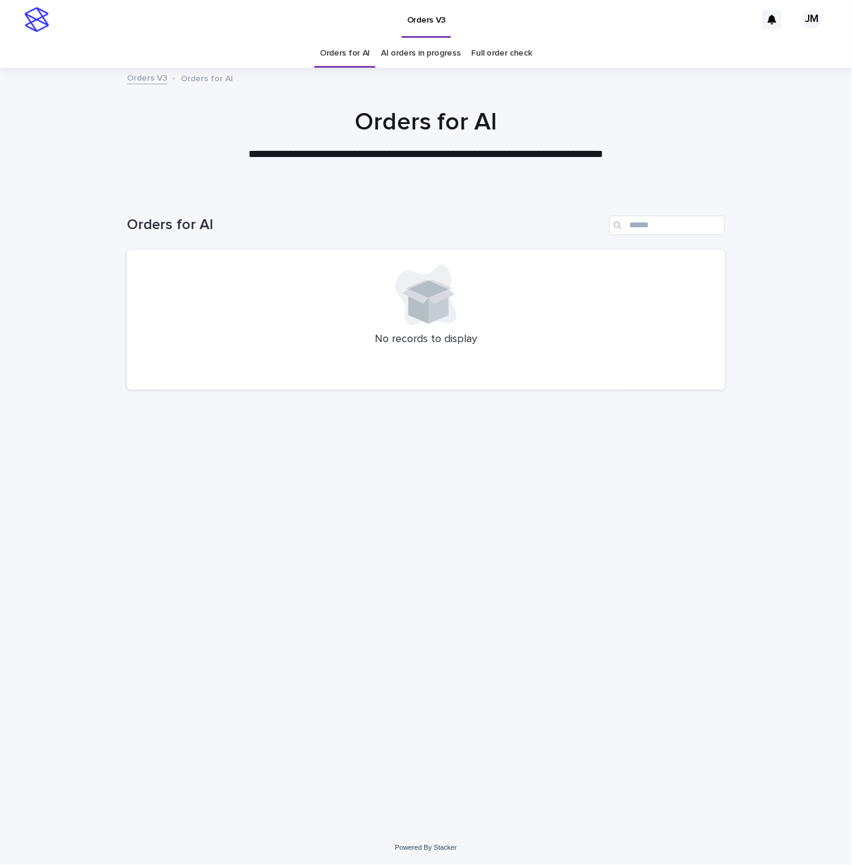
click at [401, 57] on link "AI orders in progress" at bounding box center [421, 53] width 80 height 29
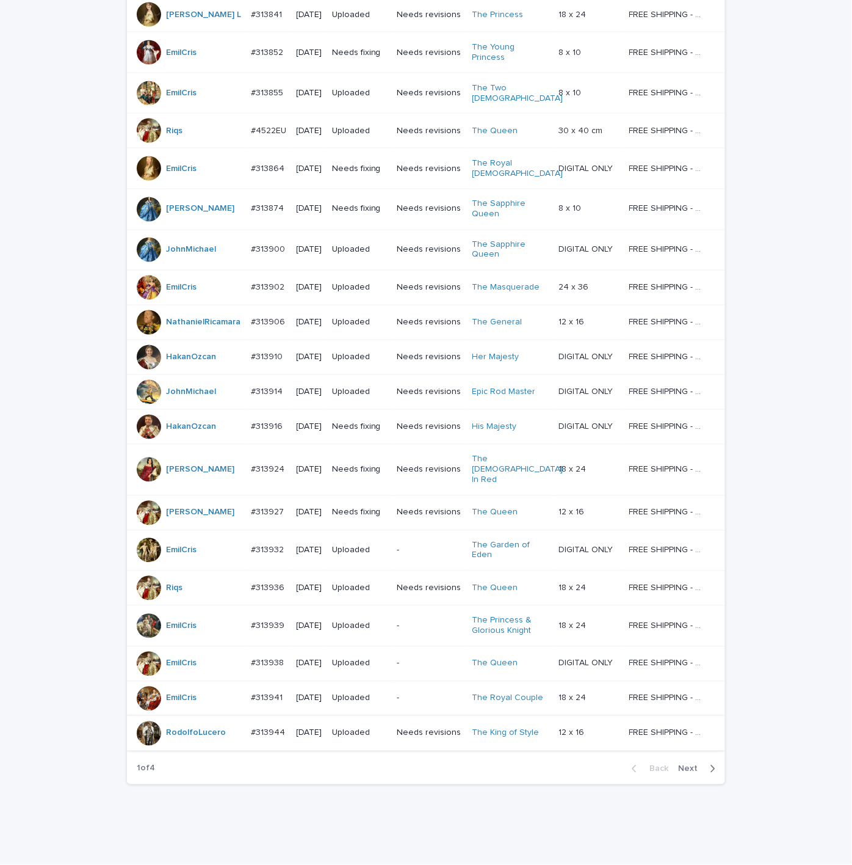
scroll to position [656, 0]
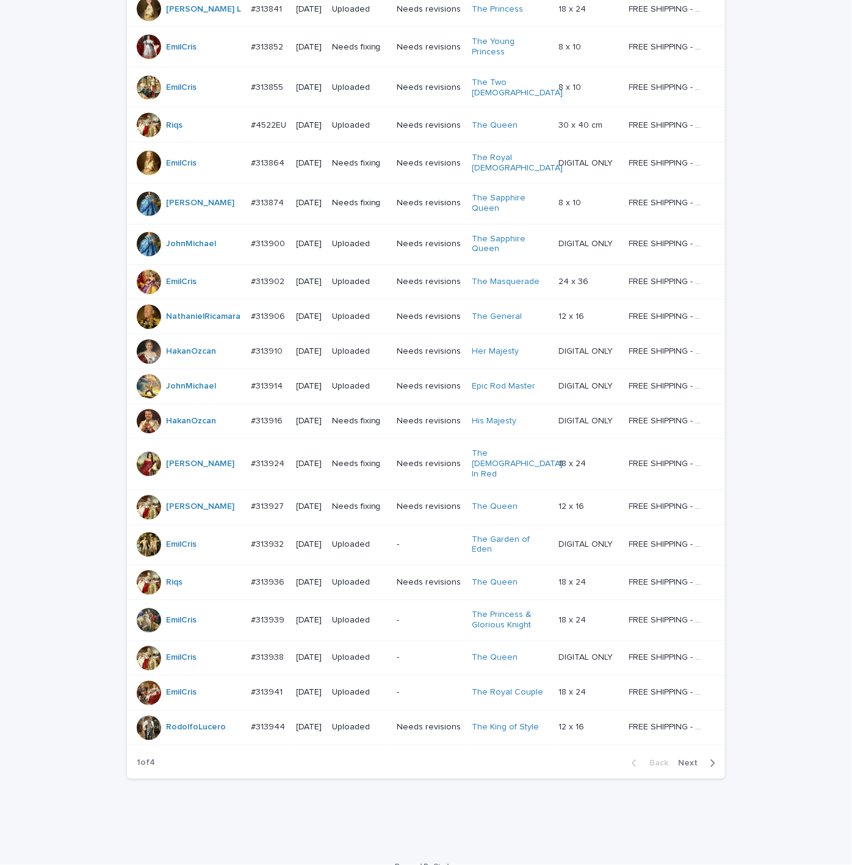
click at [705, 758] on div "button" at bounding box center [710, 763] width 10 height 11
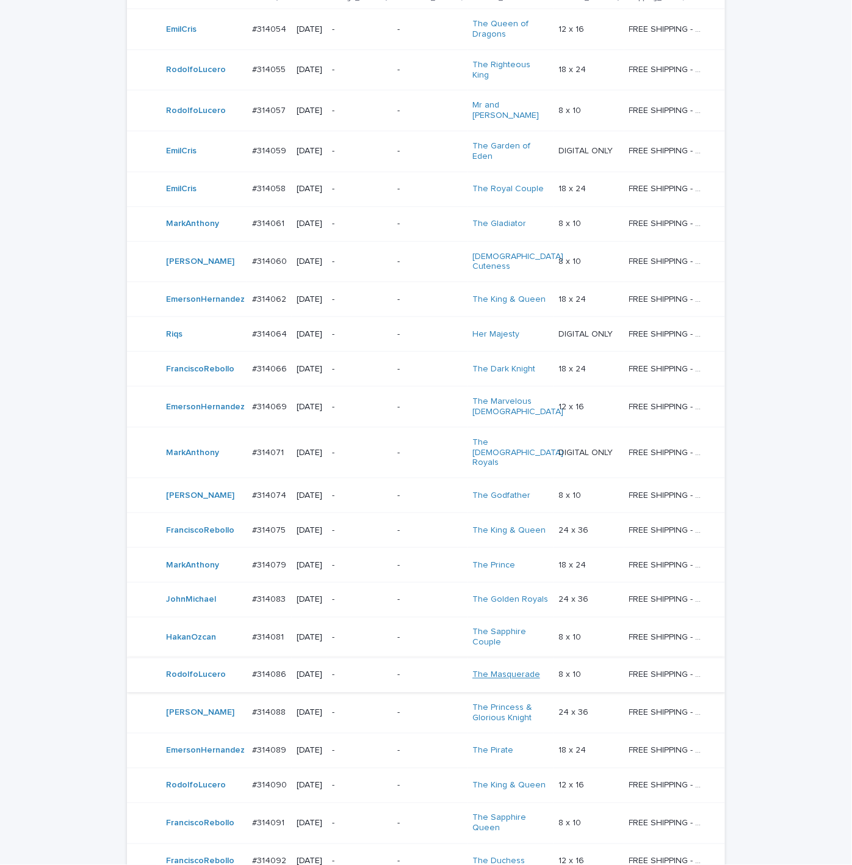
scroll to position [470, 0]
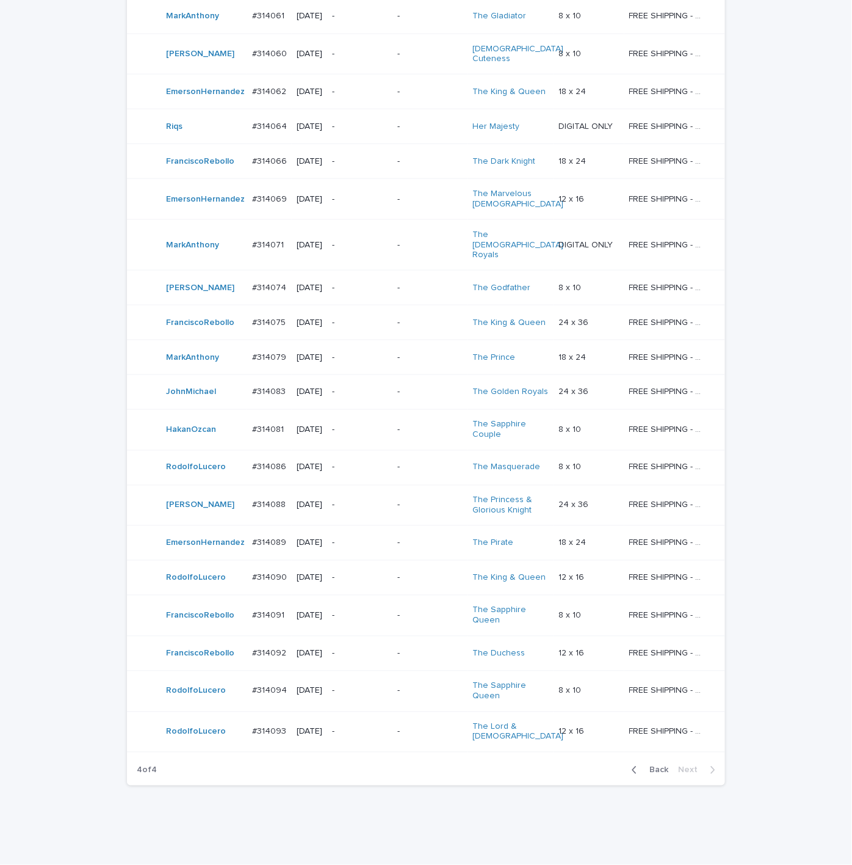
click at [663, 766] on span "Back" at bounding box center [655, 770] width 26 height 9
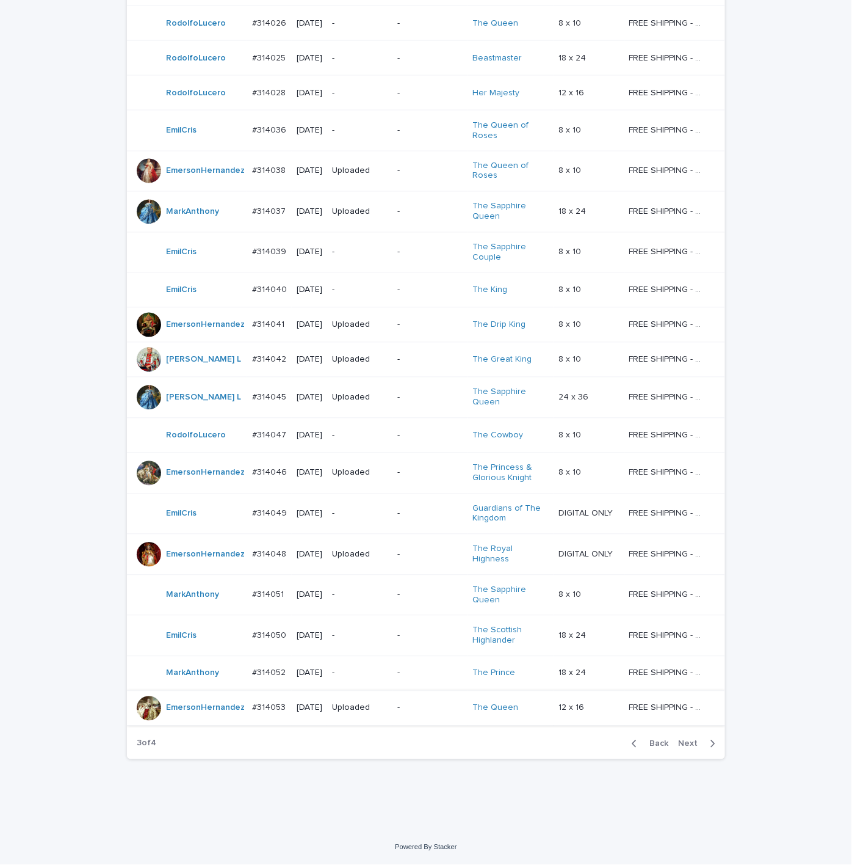
scroll to position [709, 0]
click at [649, 747] on span "Back" at bounding box center [655, 743] width 26 height 9
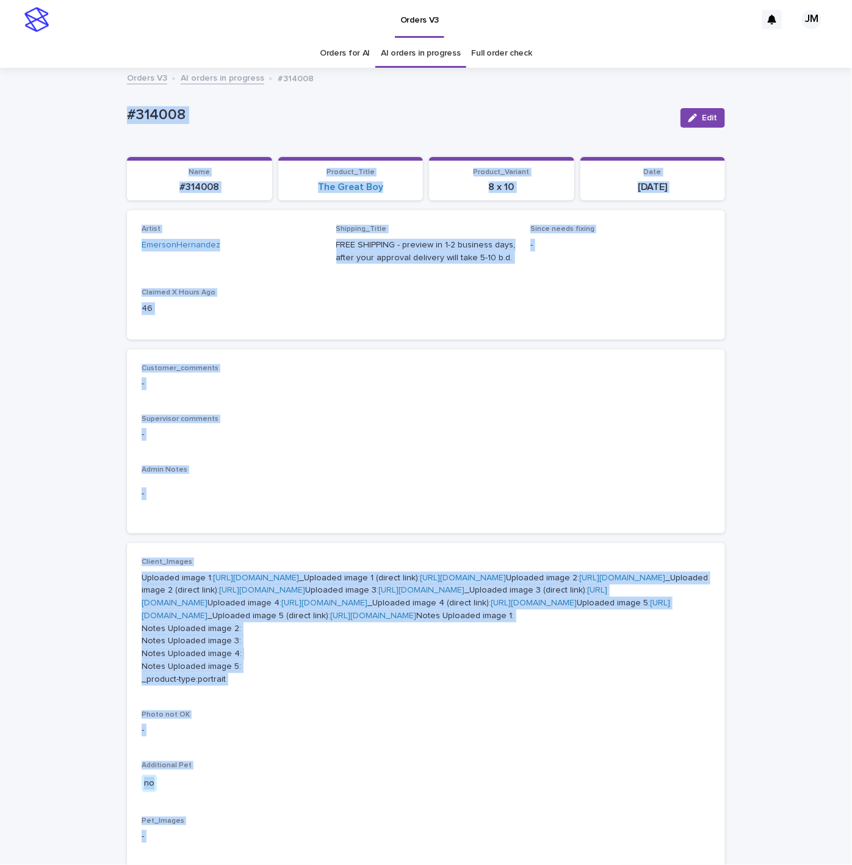
click at [35, 334] on div "Loading... Saving… Loading... Saving… #314008 Edit #314008 Edit Sorry, there wa…" at bounding box center [426, 694] width 852 height 1250
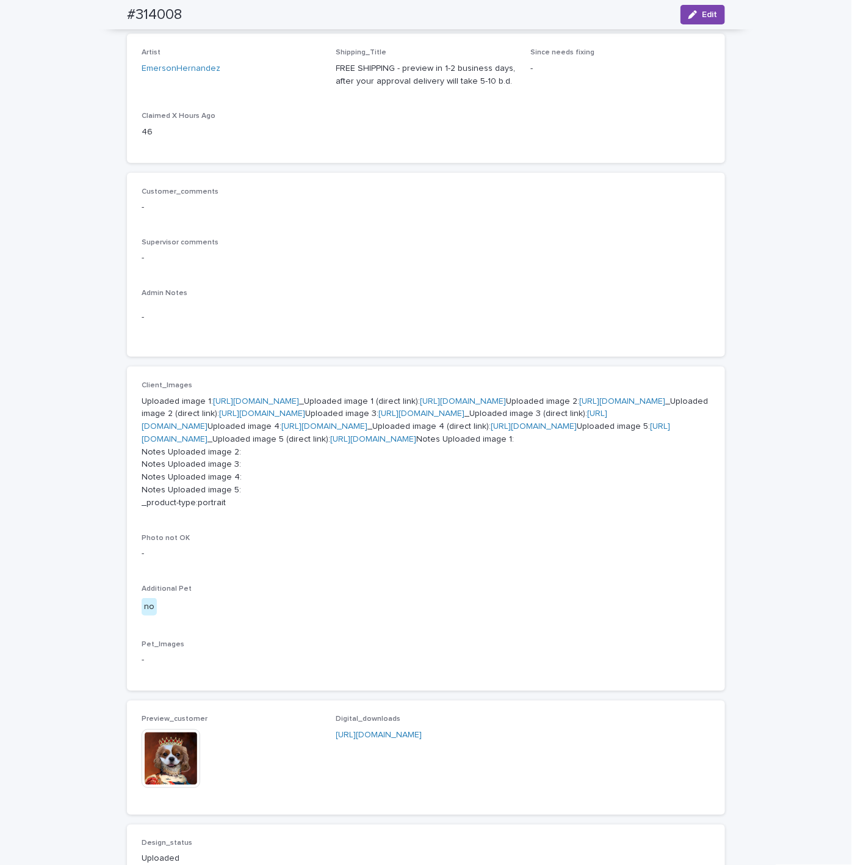
scroll to position [35, 0]
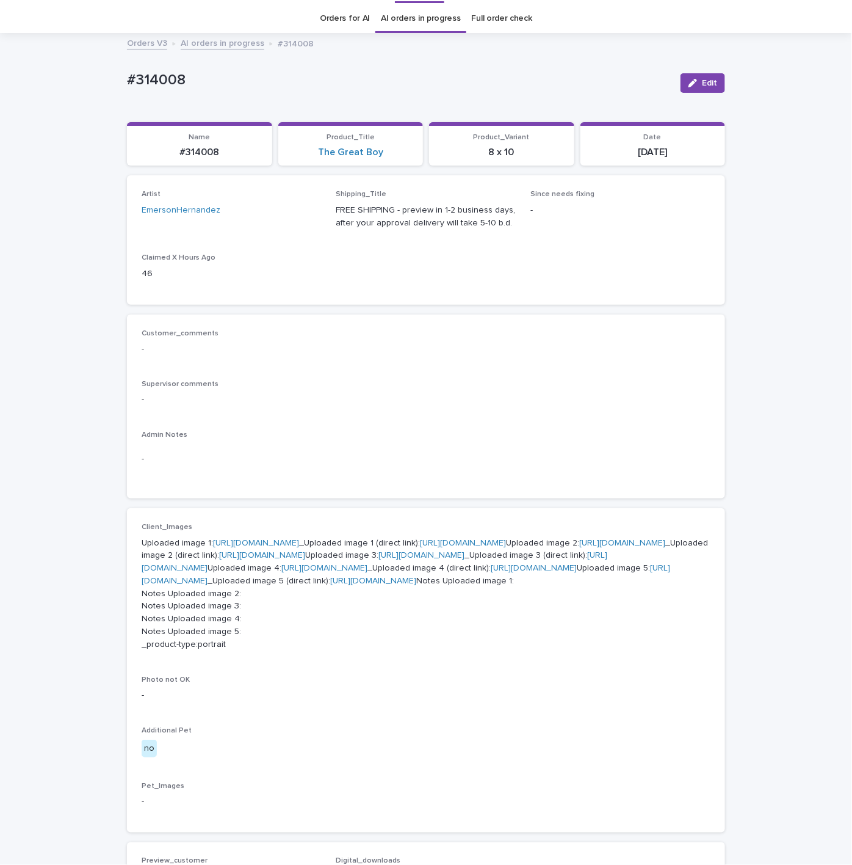
click at [346, 23] on link "Orders for AI" at bounding box center [345, 18] width 50 height 29
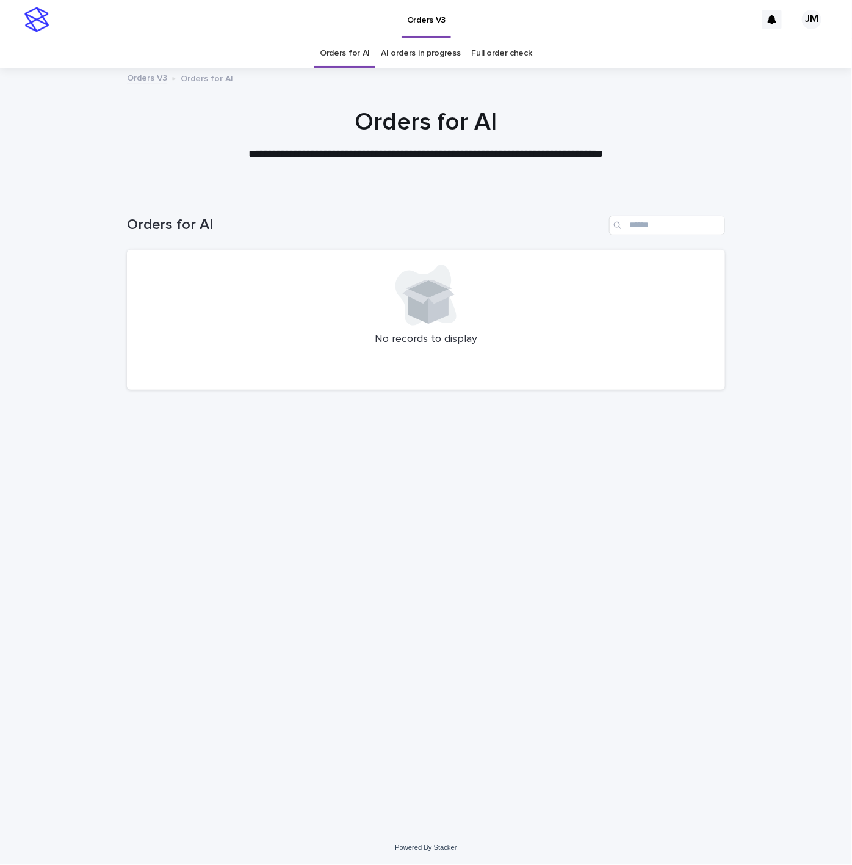
click at [414, 49] on link "AI orders in progress" at bounding box center [421, 53] width 80 height 29
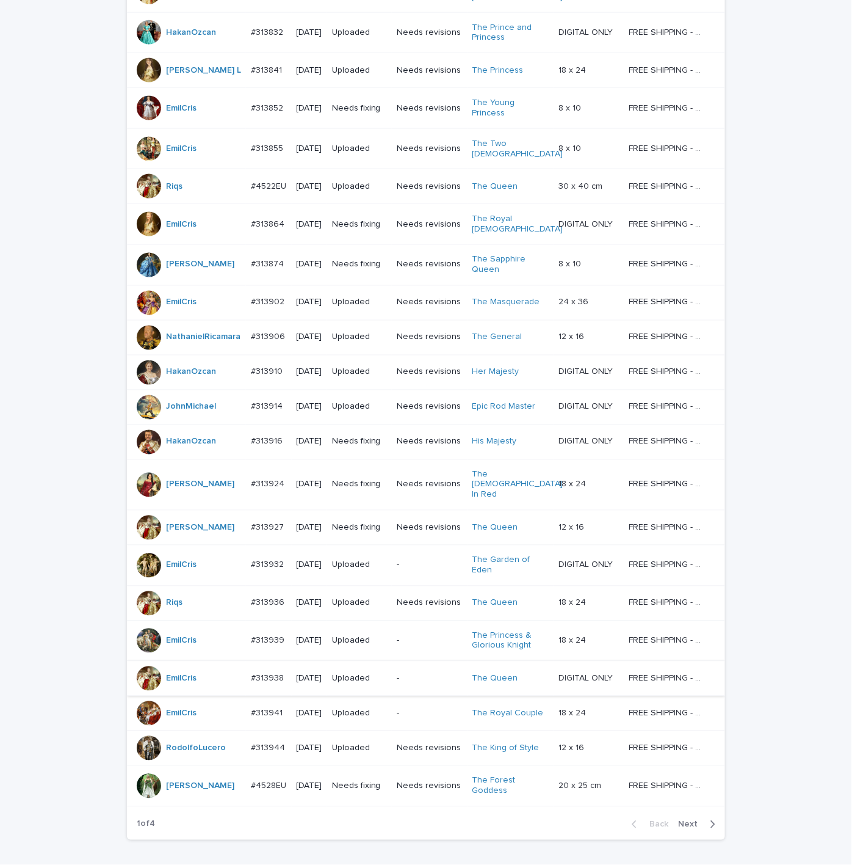
scroll to position [656, 0]
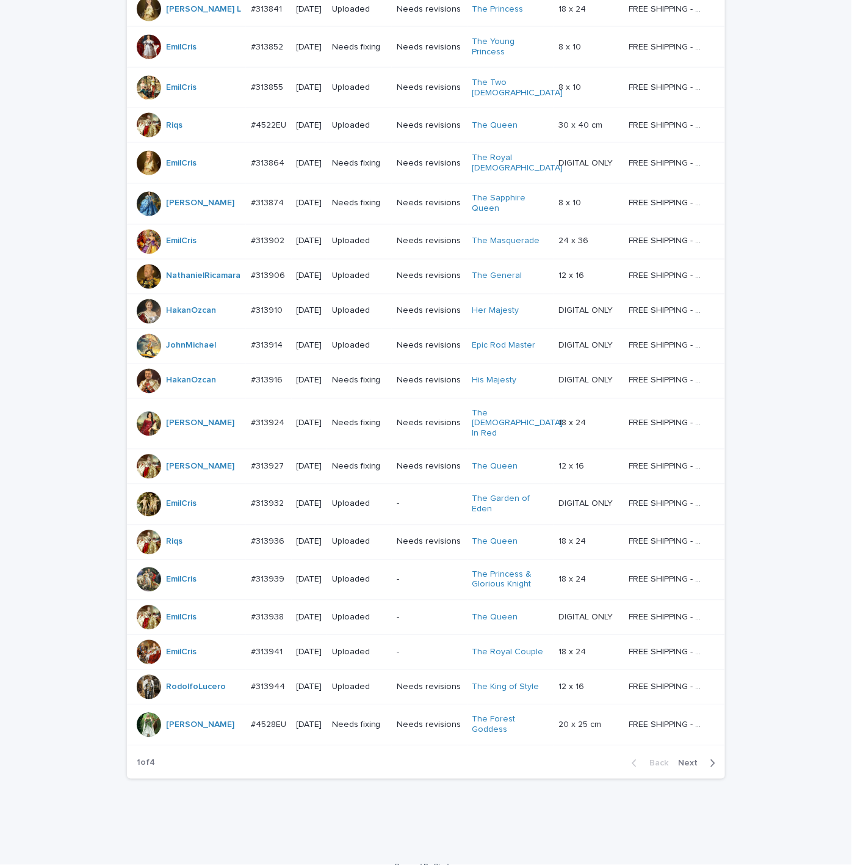
click at [705, 758] on div "button" at bounding box center [710, 763] width 10 height 11
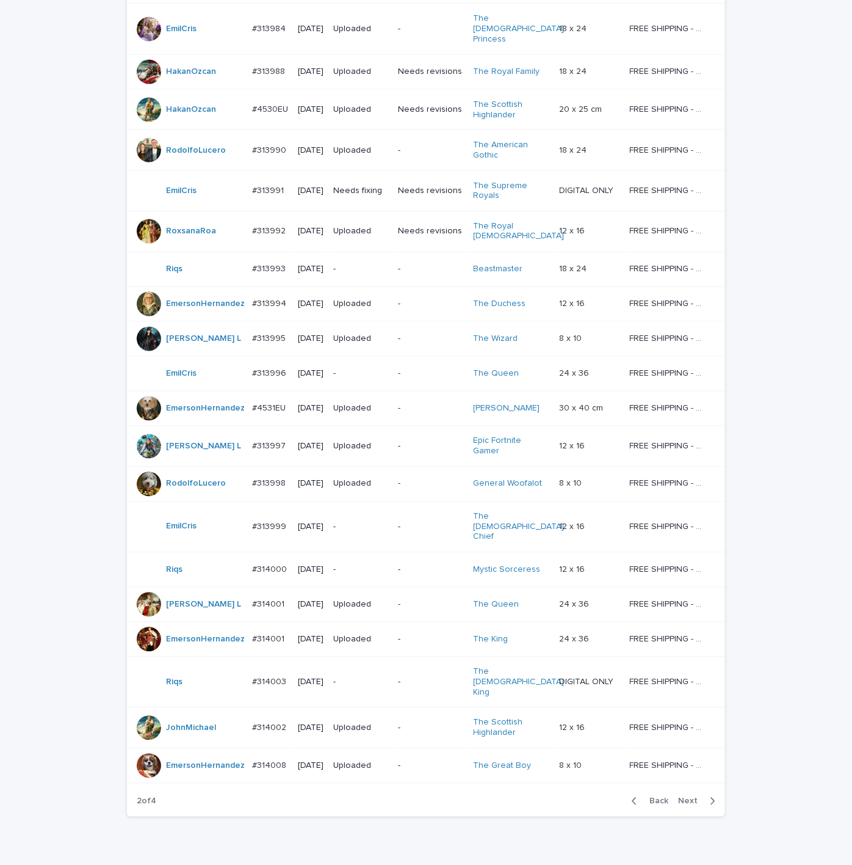
scroll to position [715, 0]
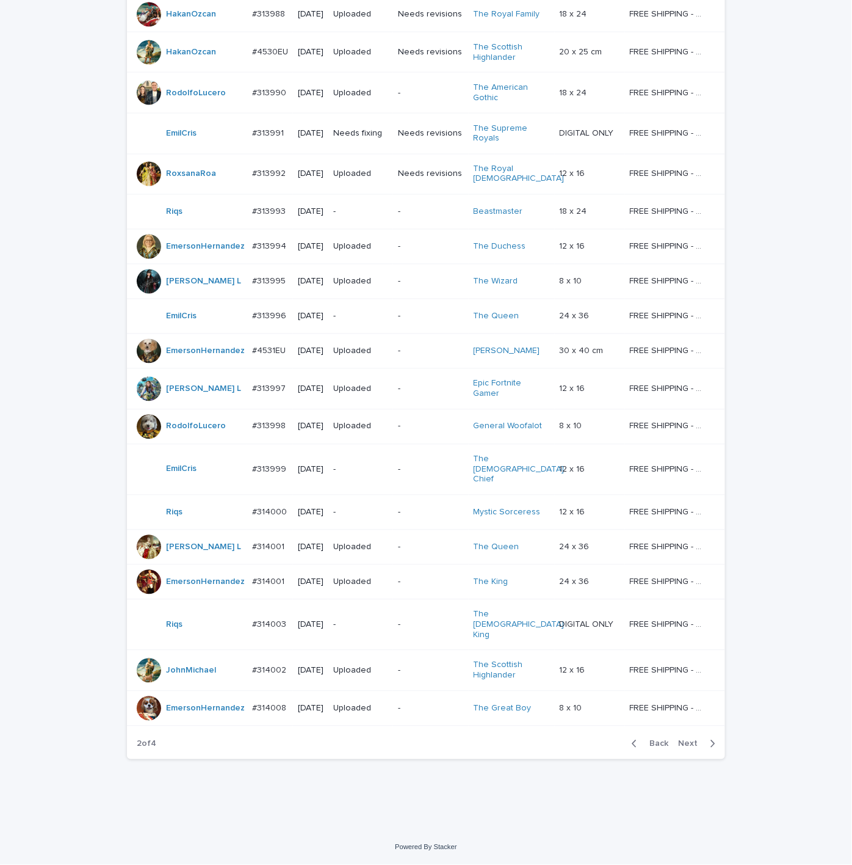
click at [684, 748] on span "Next" at bounding box center [691, 743] width 27 height 9
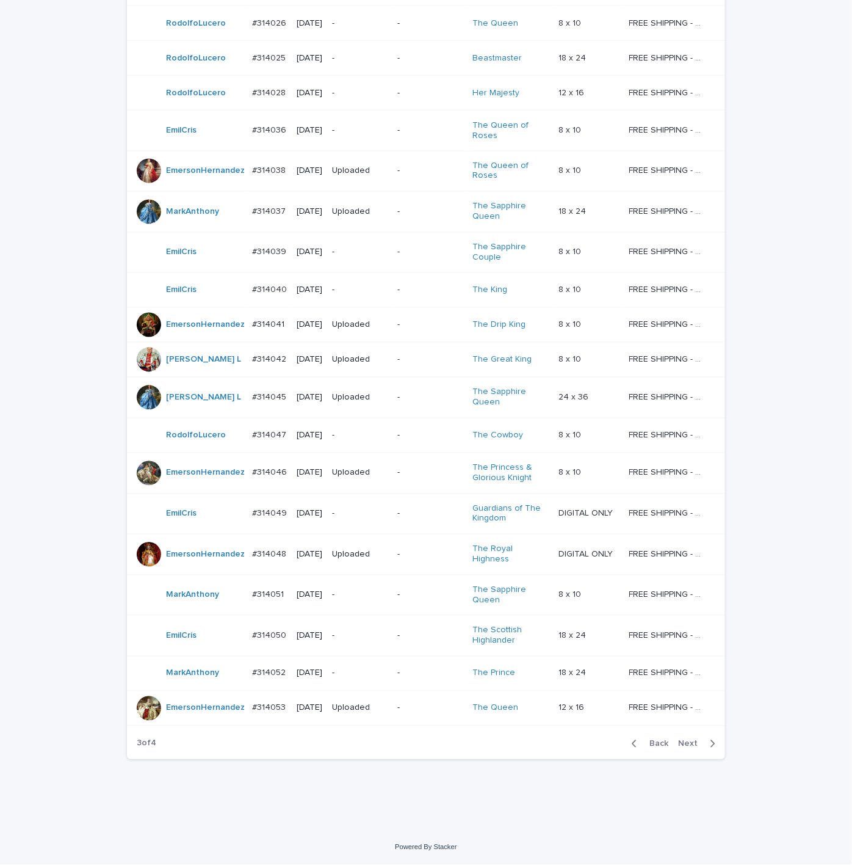
scroll to position [683, 0]
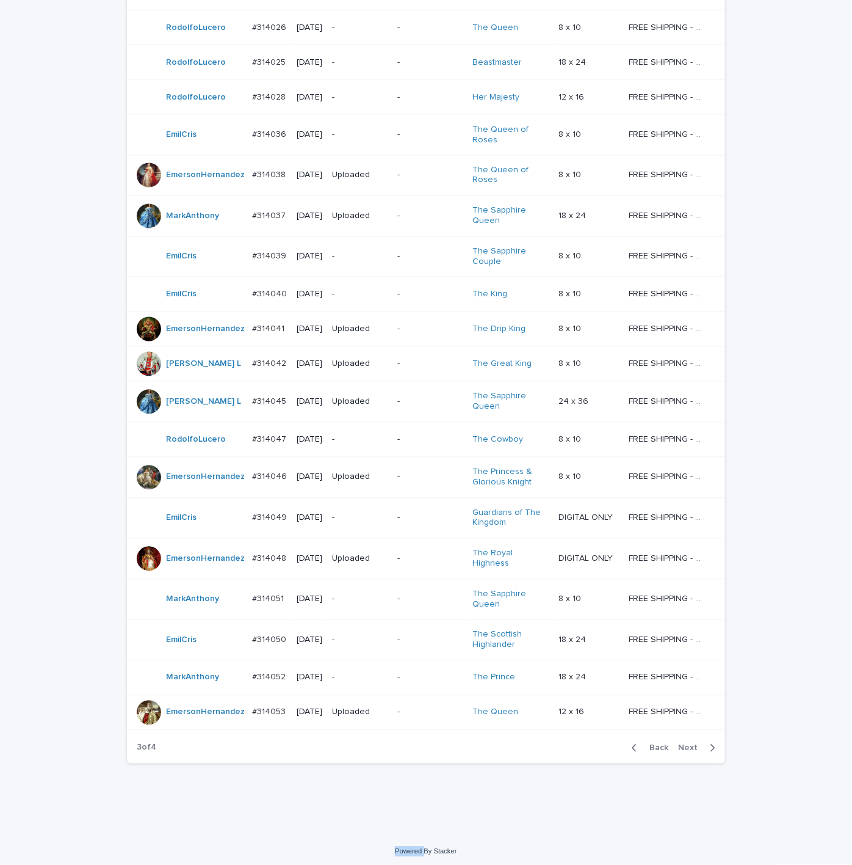
click at [684, 800] on div "Loading... Saving… Loading... Saving… AI order check Artist Name Date Design_st…" at bounding box center [426, 156] width 611 height 1296
click at [695, 752] on span "Next" at bounding box center [691, 748] width 27 height 9
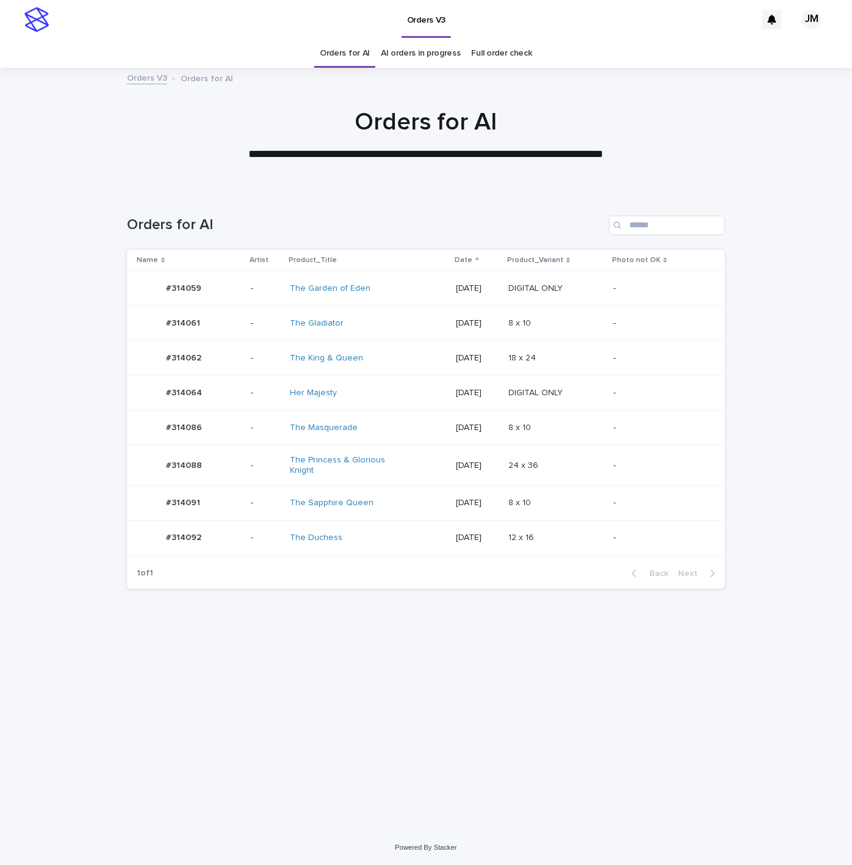
click at [376, 396] on div "Her Majesty" at bounding box center [341, 393] width 102 height 10
click at [391, 385] on div "Her Majesty" at bounding box center [368, 393] width 156 height 20
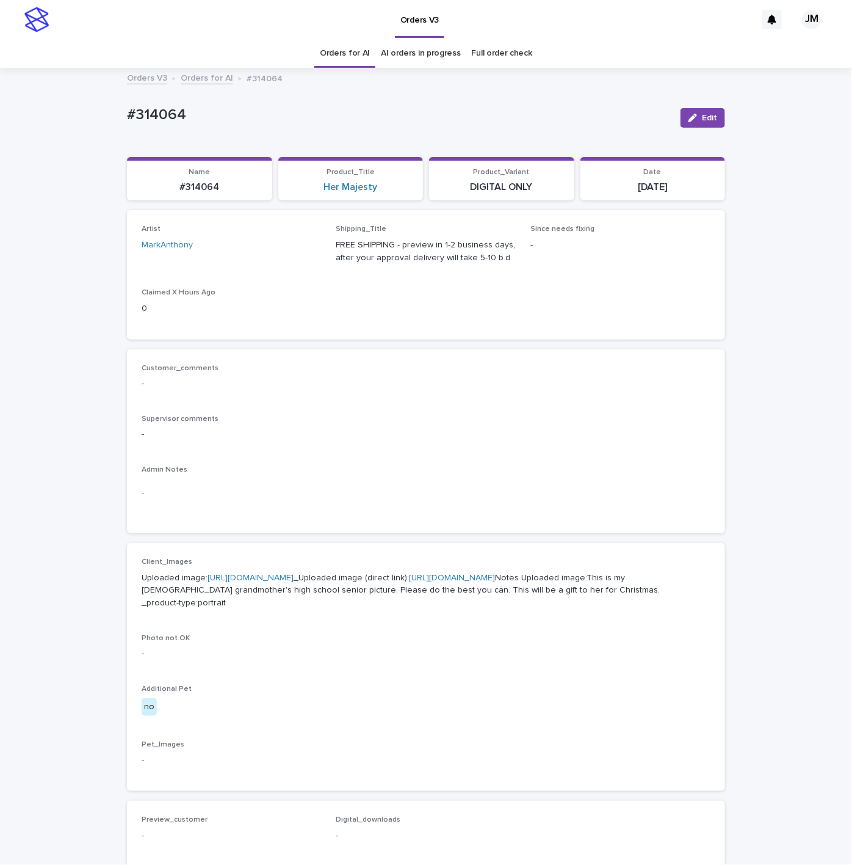
click at [356, 50] on link "Orders for AI" at bounding box center [345, 53] width 50 height 29
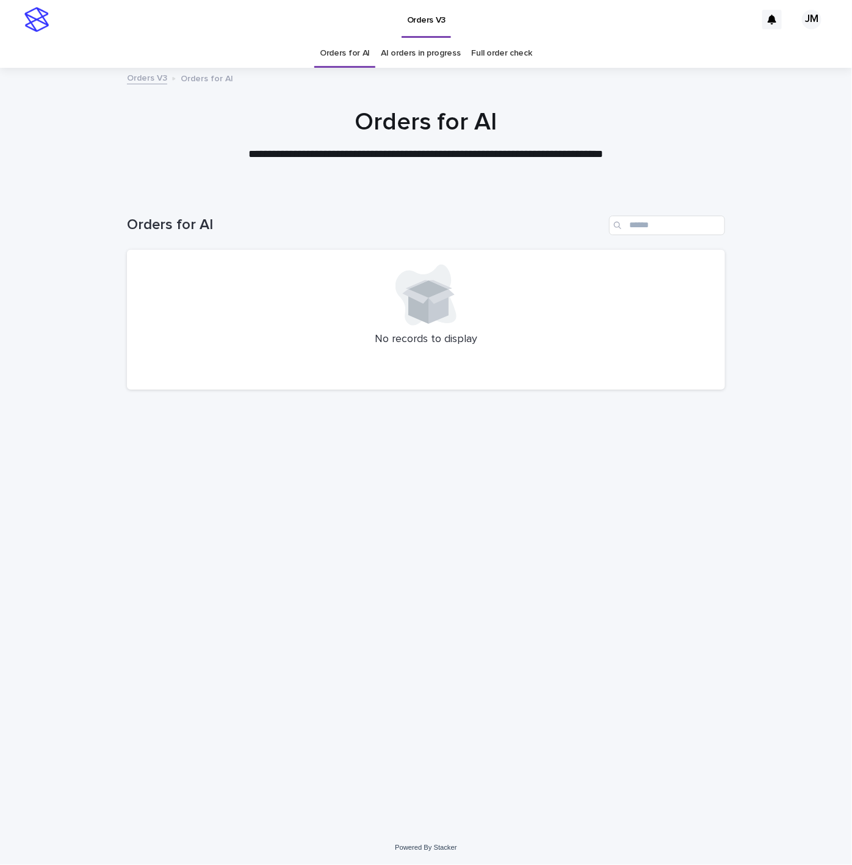
click at [306, 424] on div "Loading... Saving… Loading... Saving… Orders for AI No records to display" at bounding box center [426, 495] width 611 height 608
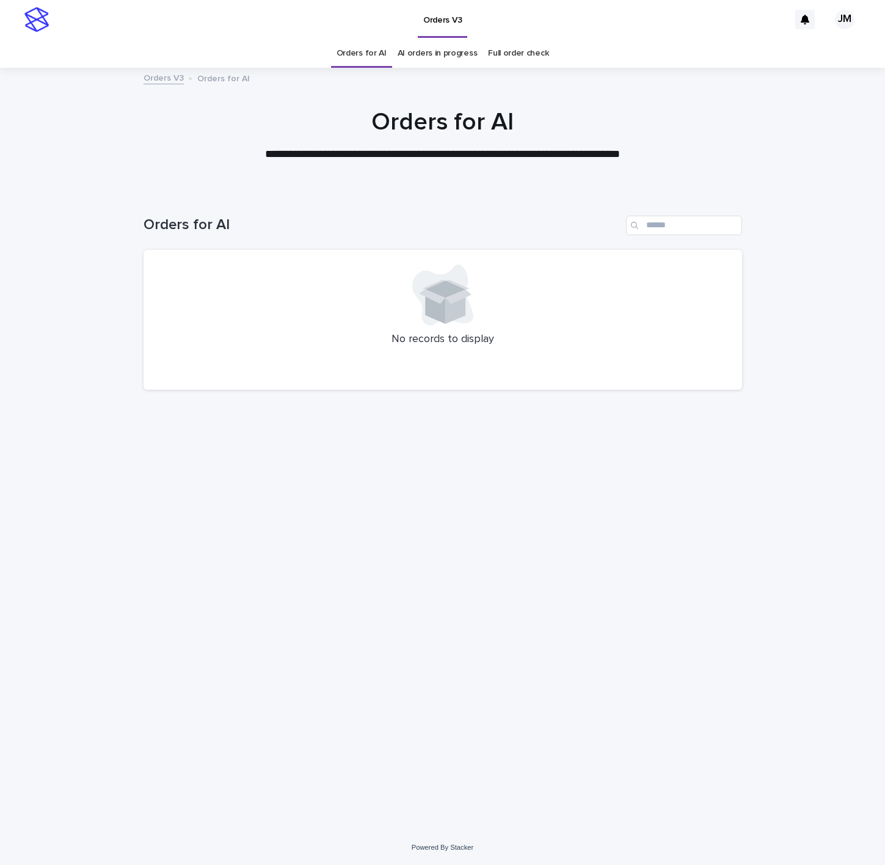
click at [687, 502] on div "Loading... Saving… Loading... Saving… Orders for AI No records to display" at bounding box center [442, 495] width 611 height 608
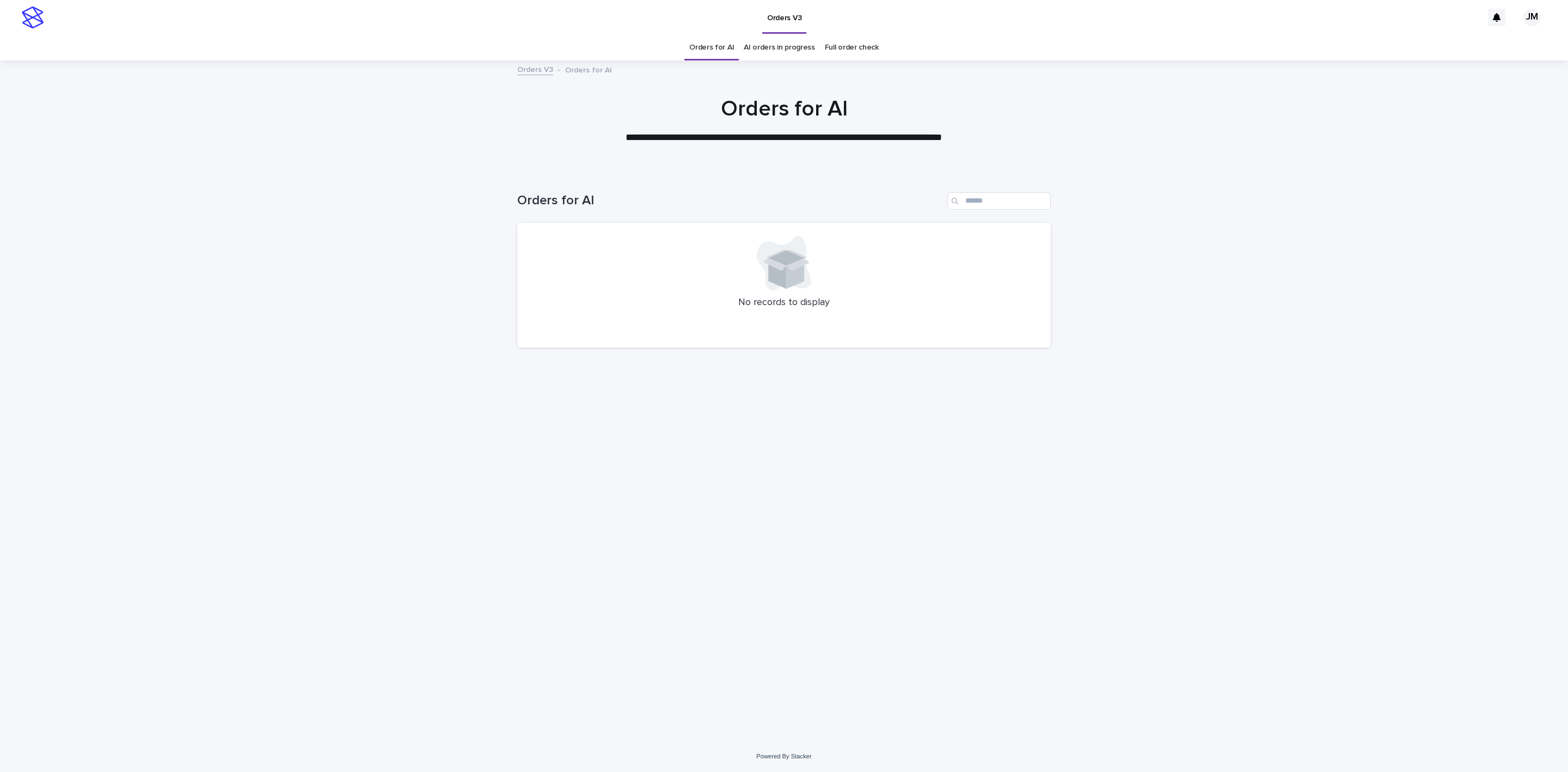
click at [797, 50] on link "AI orders in progress" at bounding box center [780, 47] width 71 height 26
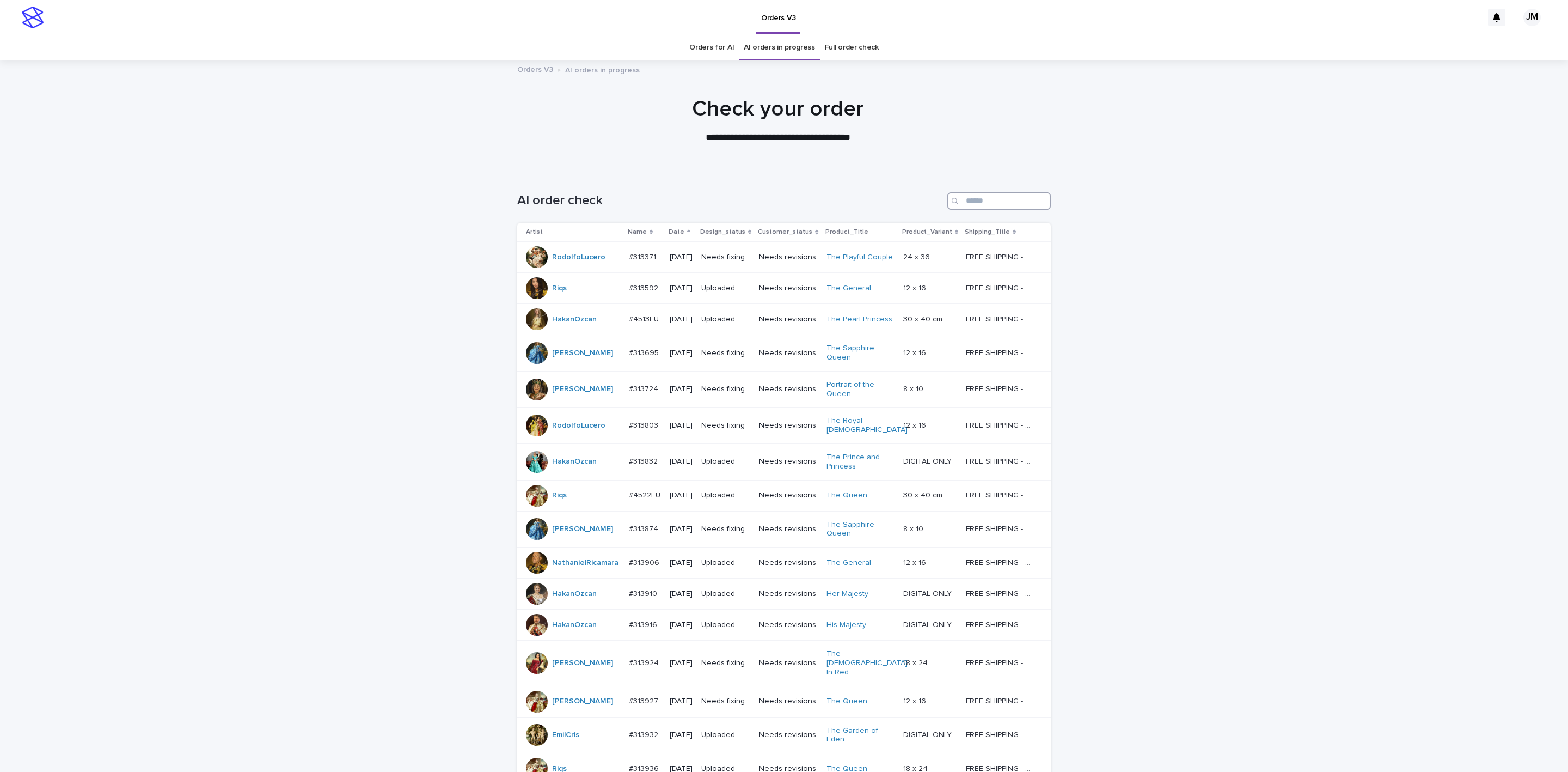
click at [1002, 203] on input "Search" at bounding box center [999, 202] width 103 height 18
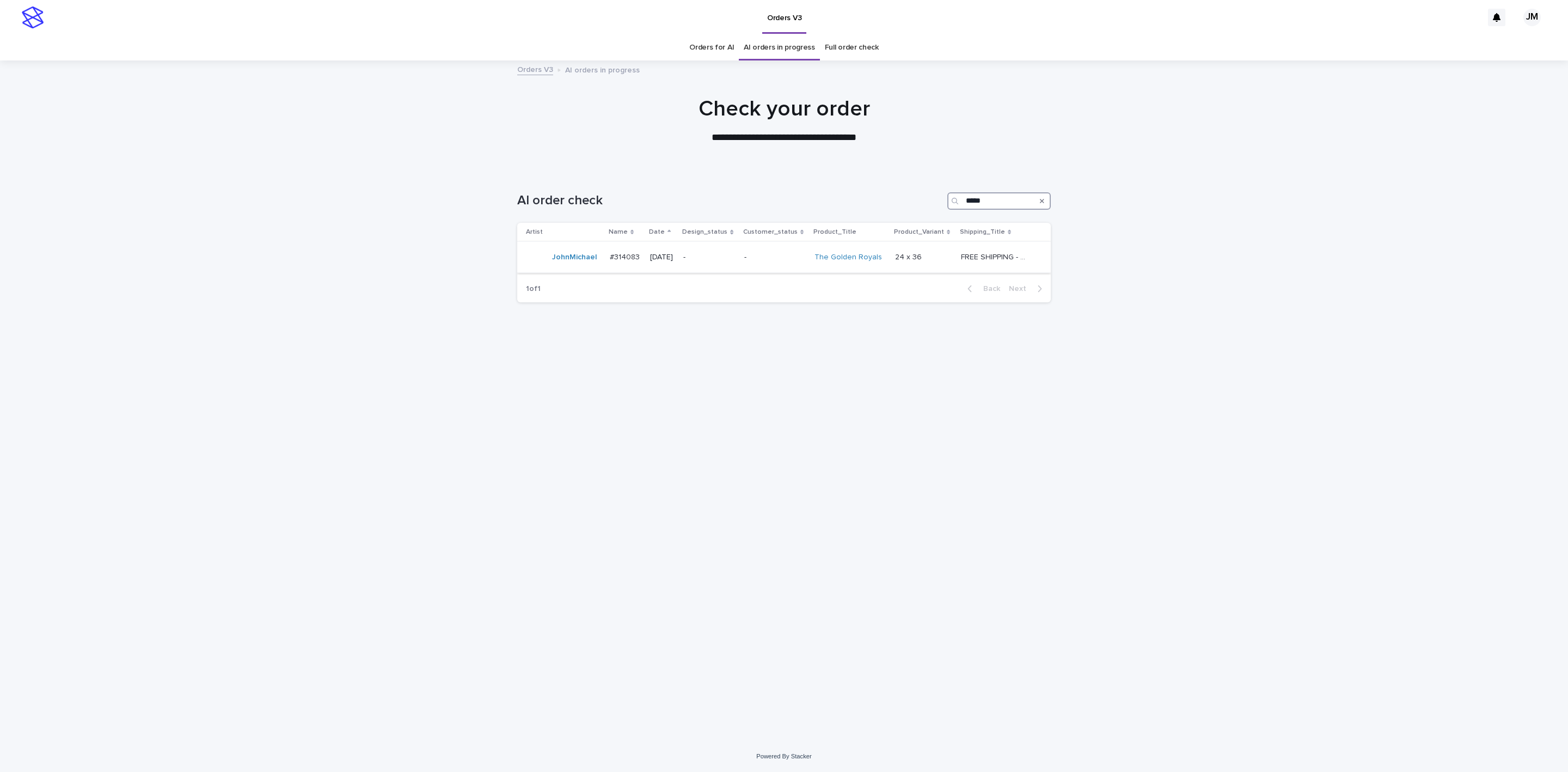
type input "*****"
click at [792, 264] on div "-" at bounding box center [775, 257] width 62 height 18
